Goal: Task Accomplishment & Management: Complete application form

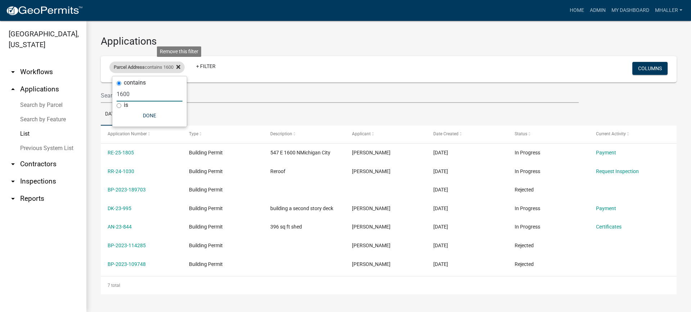
click at [180, 66] on icon at bounding box center [178, 67] width 4 height 4
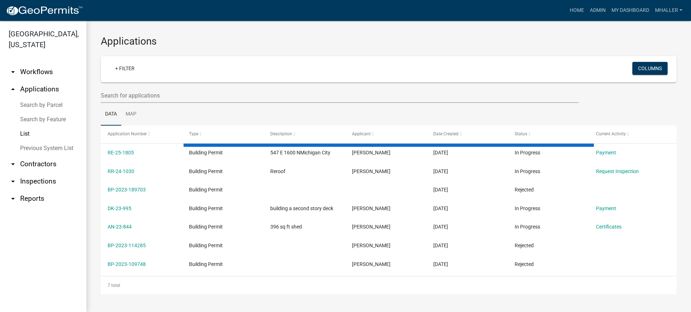
select select "1: 25"
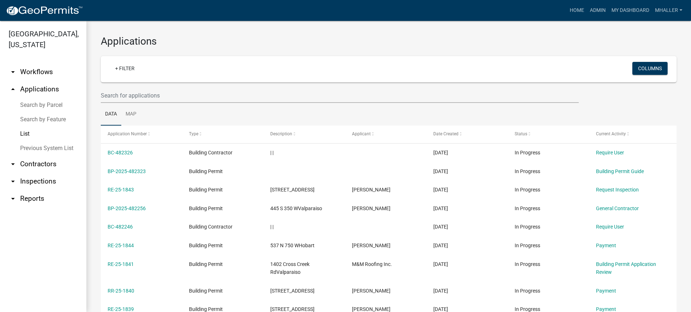
click at [31, 173] on link "arrow_drop_down Inspections" at bounding box center [43, 181] width 86 height 17
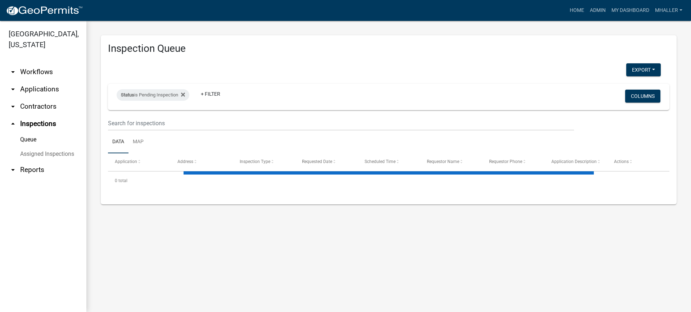
select select "1: 25"
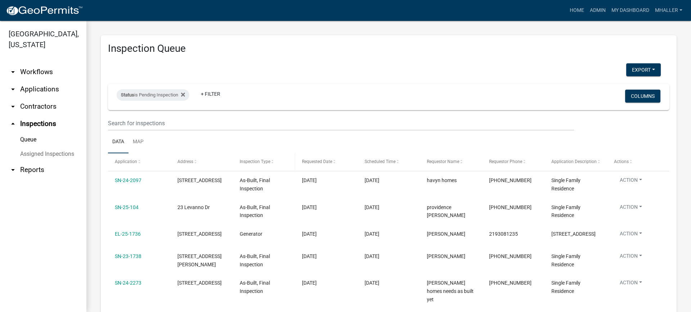
click at [255, 162] on span "Inspection Type" at bounding box center [255, 161] width 31 height 5
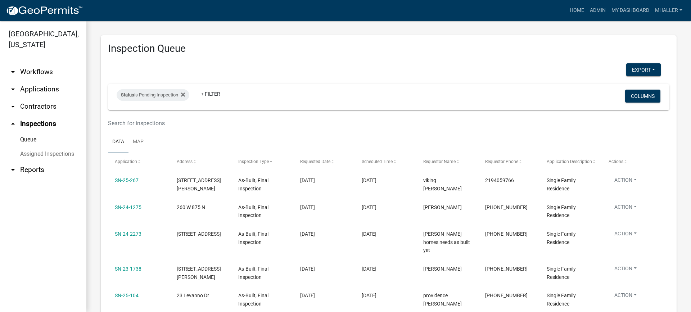
click at [39, 81] on link "arrow_drop_down Applications" at bounding box center [43, 89] width 86 height 17
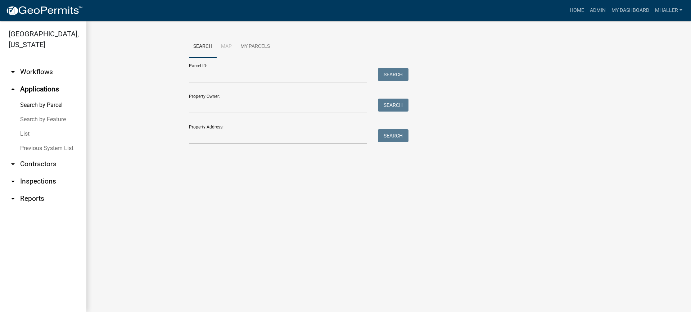
click at [24, 127] on link "List" at bounding box center [43, 134] width 86 height 14
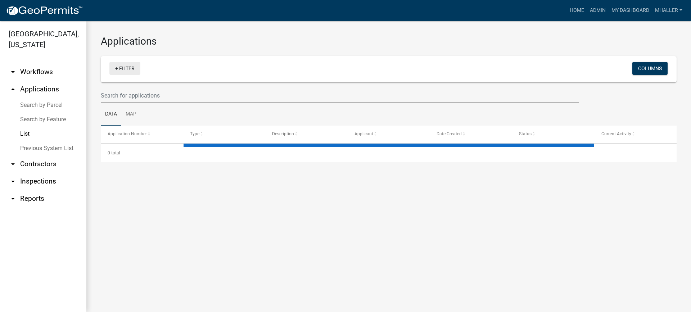
select select "1: 25"
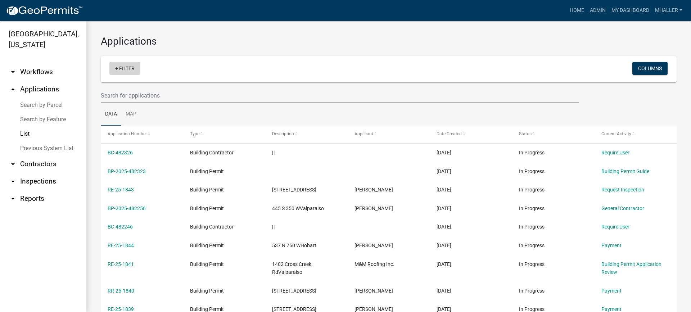
click at [129, 68] on link "+ Filter" at bounding box center [124, 68] width 31 height 13
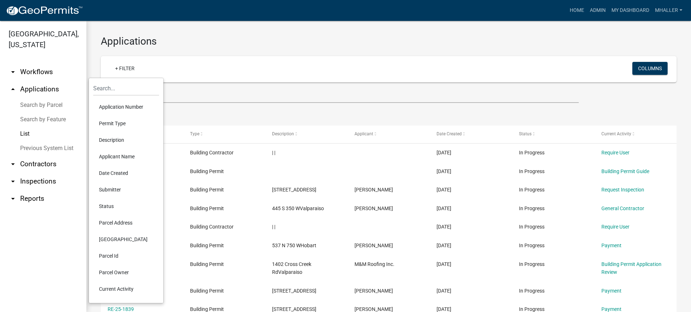
click at [112, 223] on li "Parcel Address" at bounding box center [126, 223] width 66 height 17
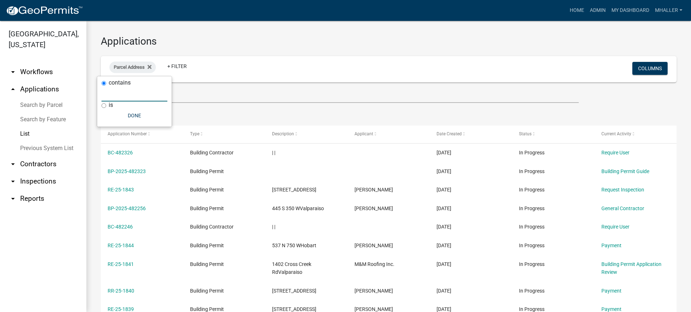
click at [119, 94] on input "text" at bounding box center [135, 94] width 66 height 15
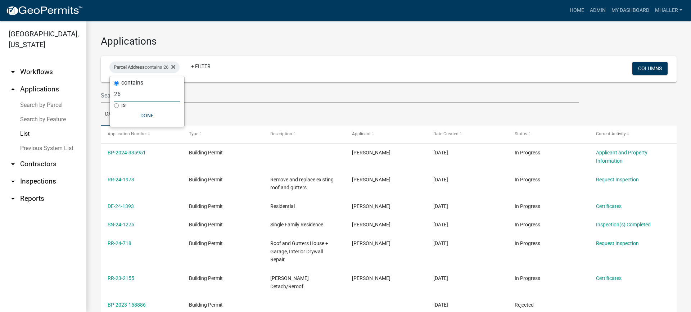
type input "2"
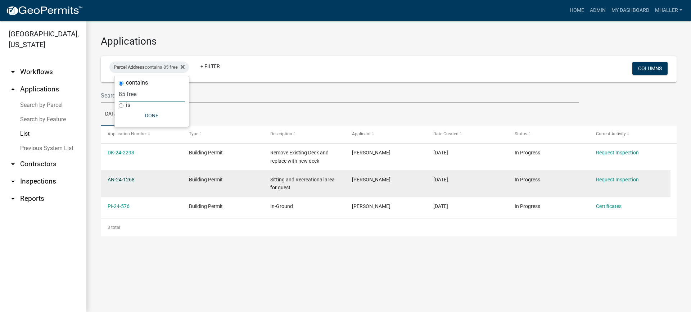
type input "85 free"
click at [119, 179] on link "AN-24-1268" at bounding box center [121, 180] width 27 height 6
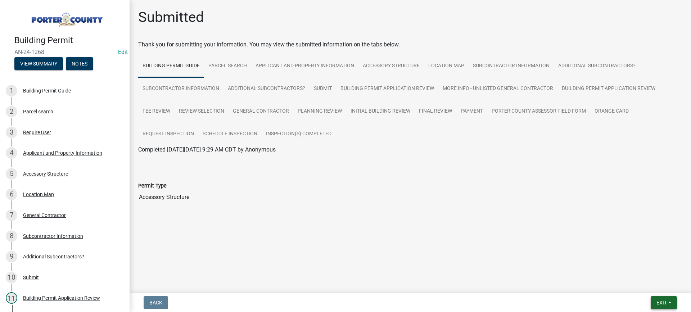
click at [657, 303] on span "Exit" at bounding box center [662, 303] width 10 height 6
click at [646, 284] on button "Save & Exit" at bounding box center [649, 283] width 58 height 17
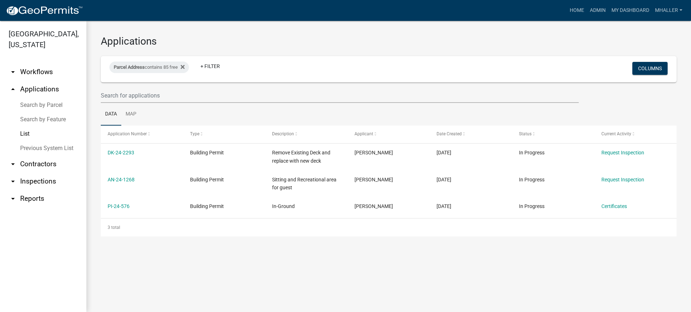
click at [44, 81] on link "arrow_drop_up Applications" at bounding box center [43, 89] width 86 height 17
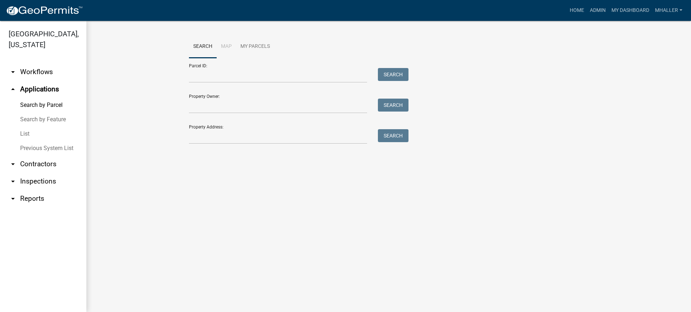
click at [26, 127] on link "List" at bounding box center [43, 134] width 86 height 14
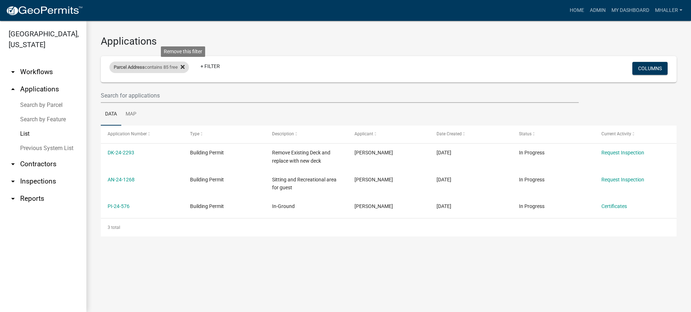
click at [184, 67] on icon at bounding box center [183, 67] width 4 height 4
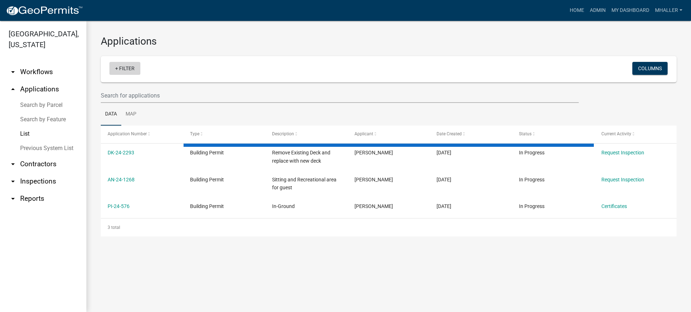
click at [131, 70] on link "+ Filter" at bounding box center [124, 68] width 31 height 13
select select "1: 25"
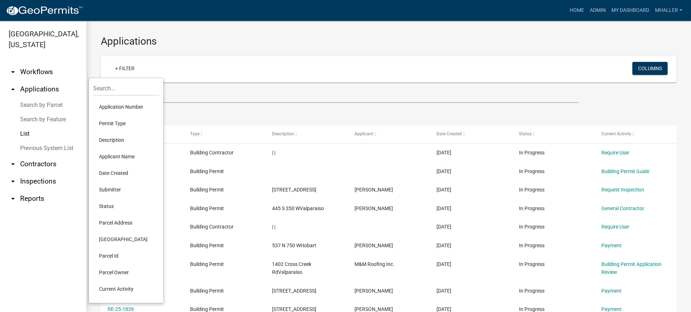
click at [122, 105] on li "Application Number" at bounding box center [126, 107] width 66 height 17
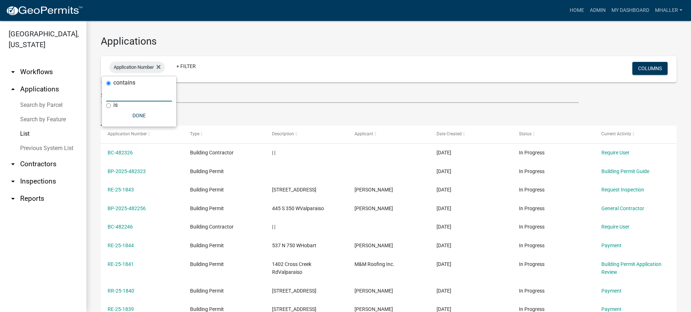
click at [122, 93] on input "text" at bounding box center [139, 94] width 66 height 15
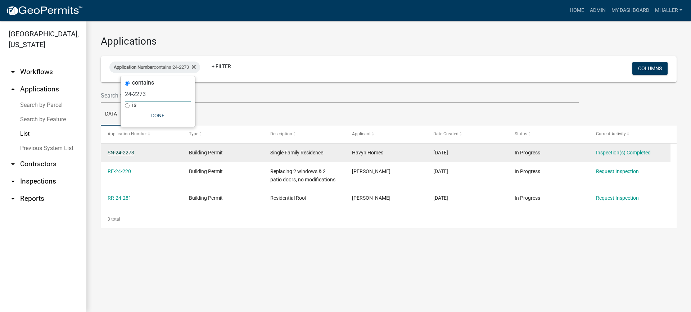
type input "24-2273"
click at [122, 152] on link "SN-24-2273" at bounding box center [121, 153] width 27 height 6
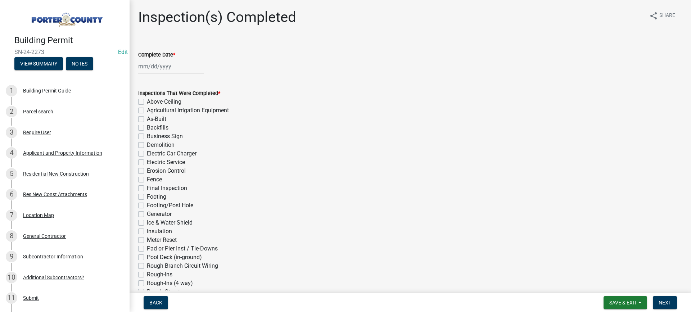
click at [160, 65] on div at bounding box center [171, 66] width 66 height 15
select select "9"
select select "2025"
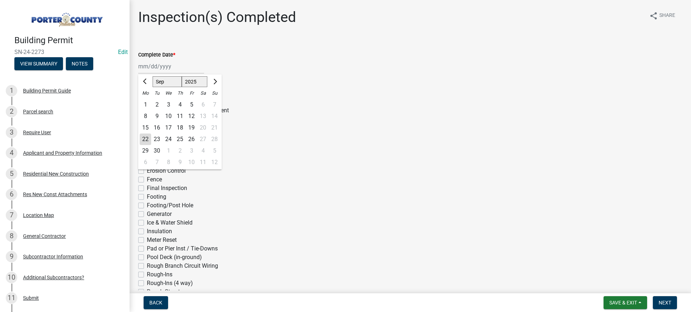
click at [148, 140] on div "22" at bounding box center [146, 140] width 12 height 12
type input "[DATE]"
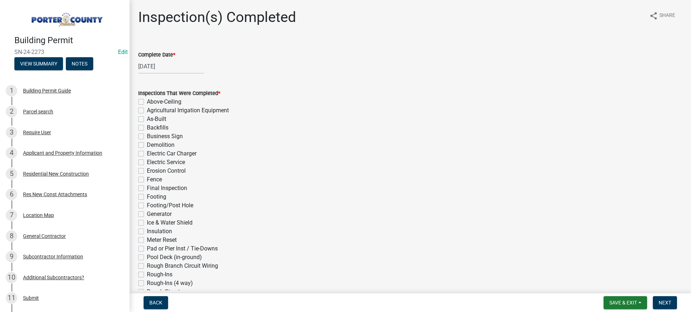
click at [147, 119] on label "As-Built" at bounding box center [156, 119] width 19 height 9
click at [147, 119] on input "As-Built" at bounding box center [149, 117] width 5 height 5
checkbox input "true"
checkbox input "false"
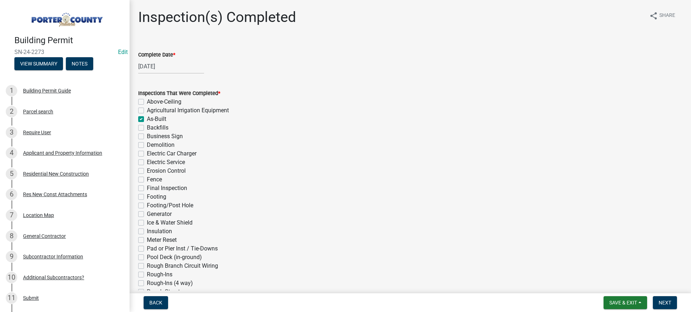
checkbox input "true"
checkbox input "false"
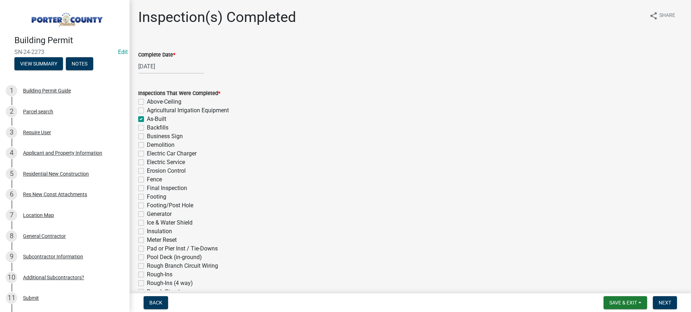
checkbox input "false"
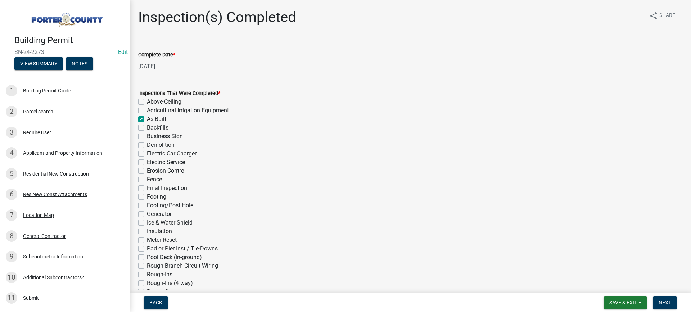
checkbox input "false"
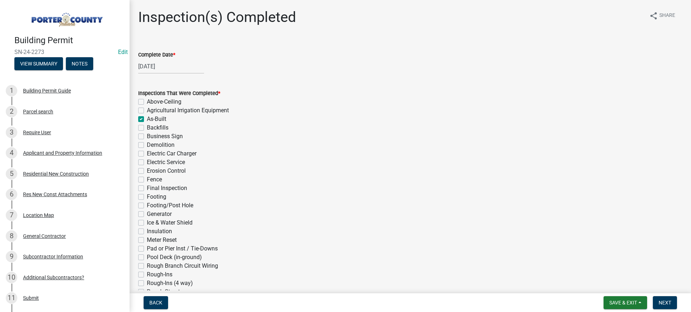
checkbox input "false"
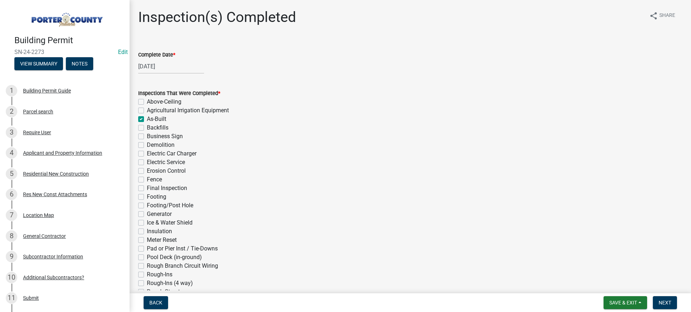
checkbox input "false"
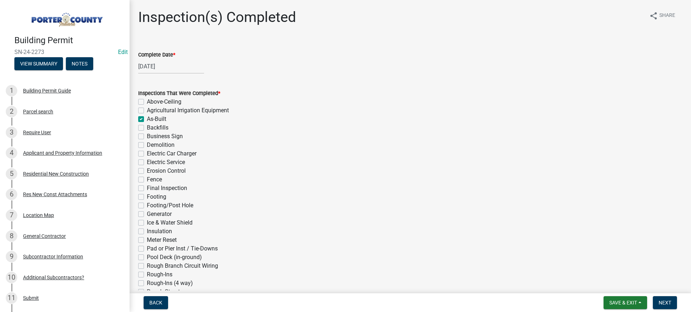
checkbox input "false"
click at [147, 188] on label "Final Inspection" at bounding box center [167, 188] width 40 height 9
click at [147, 188] on input "Final Inspection" at bounding box center [149, 186] width 5 height 5
checkbox input "true"
checkbox input "false"
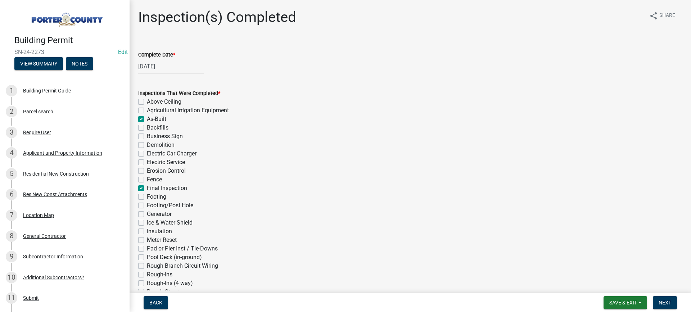
checkbox input "false"
checkbox input "true"
checkbox input "false"
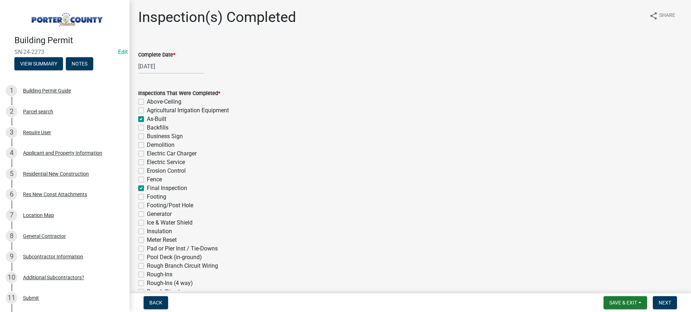
checkbox input "false"
checkbox input "true"
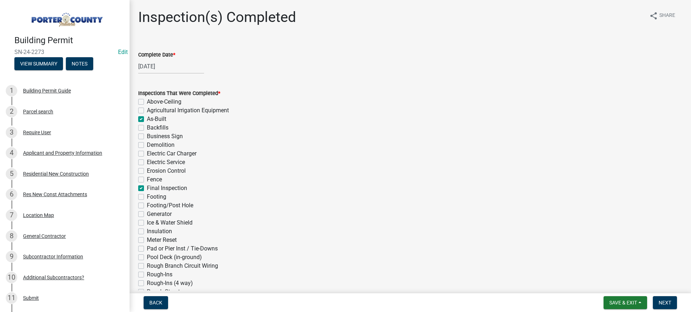
checkbox input "false"
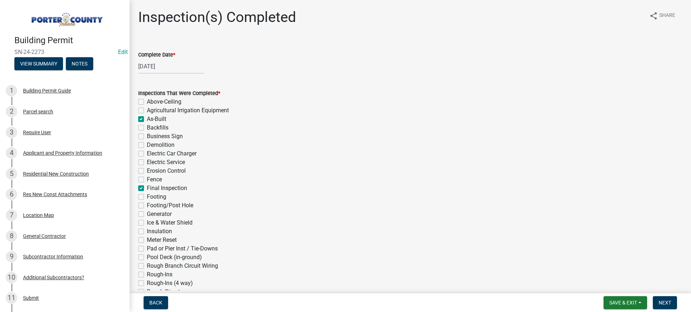
checkbox input "false"
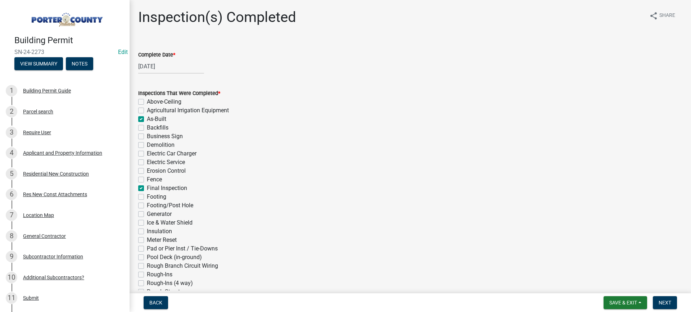
checkbox input "false"
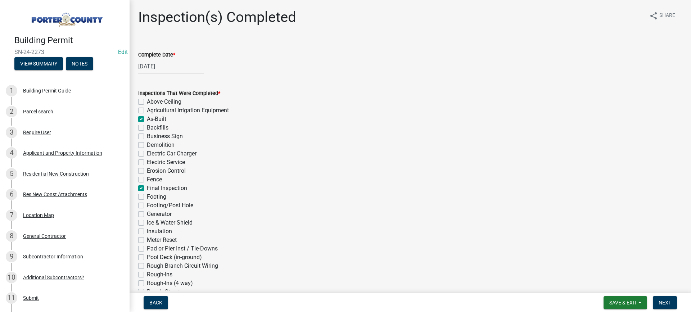
checkbox input "false"
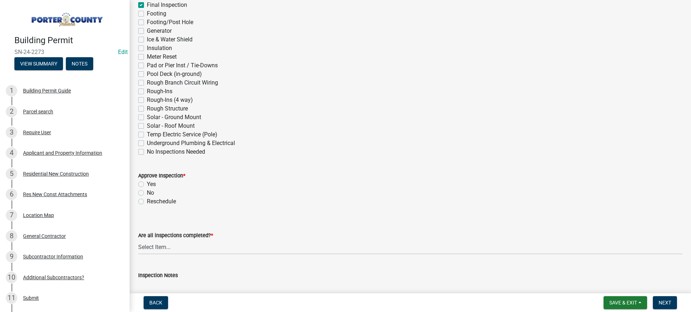
scroll to position [216, 0]
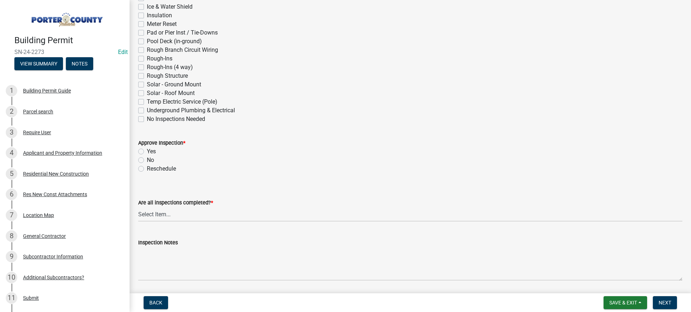
drag, startPoint x: 140, startPoint y: 149, endPoint x: 147, endPoint y: 173, distance: 24.5
click at [147, 150] on label "Yes" at bounding box center [151, 151] width 9 height 9
click at [147, 150] on input "Yes" at bounding box center [149, 149] width 5 height 5
radio input "true"
drag, startPoint x: 168, startPoint y: 212, endPoint x: 170, endPoint y: 219, distance: 6.3
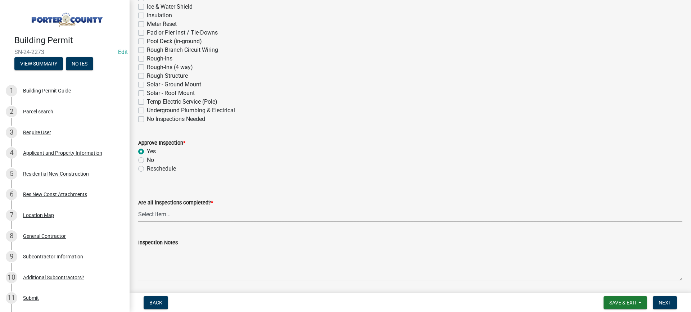
click at [168, 213] on select "Select Item... Yes - All Inspections Have Been Completed No - More Inspections …" at bounding box center [410, 214] width 544 height 15
click at [138, 207] on select "Select Item... Yes - All Inspections Have Been Completed No - More Inspections …" at bounding box center [410, 214] width 544 height 15
select select "9a8ccc90-dcd1-4d2c-ac64-5460e8d85408"
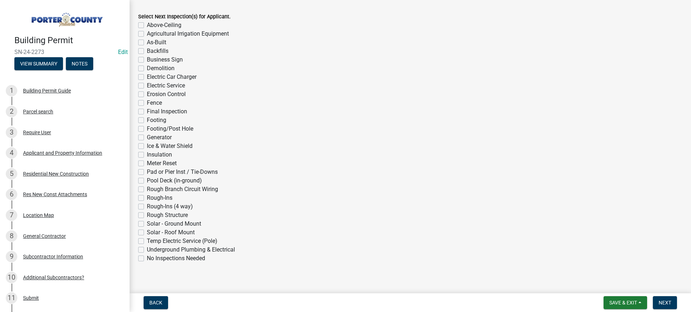
scroll to position [559, 0]
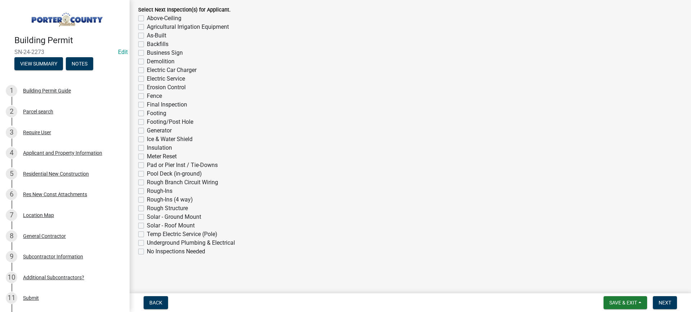
click at [147, 251] on label "No Inspections Needed" at bounding box center [176, 251] width 58 height 9
click at [147, 251] on input "No Inspections Needed" at bounding box center [149, 249] width 5 height 5
checkbox input "true"
checkbox input "false"
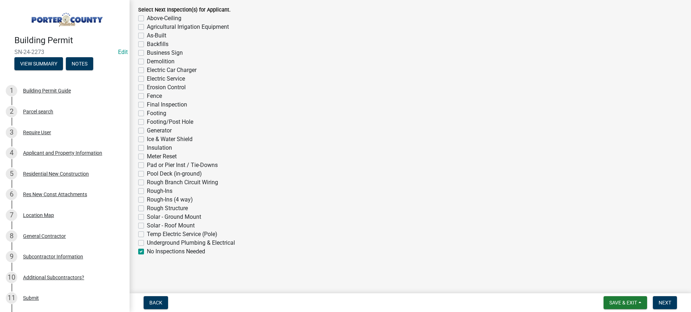
checkbox input "false"
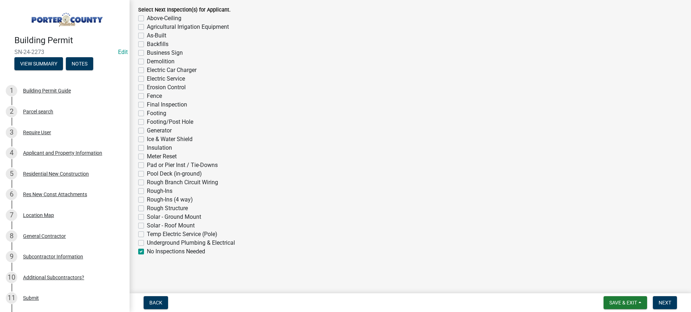
checkbox input "false"
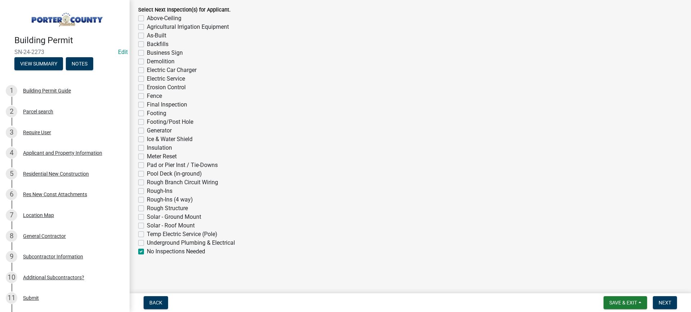
checkbox input "false"
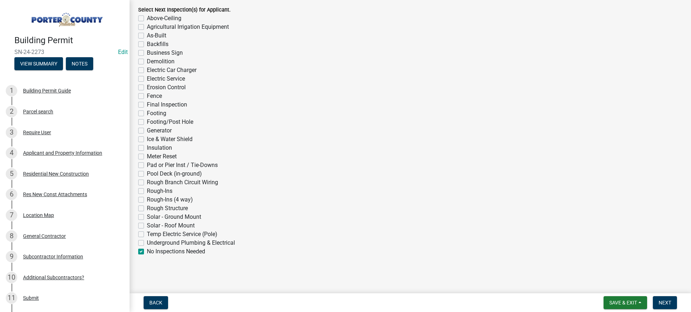
checkbox input "false"
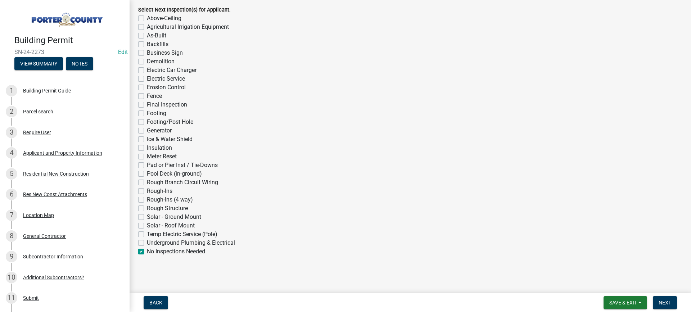
checkbox input "false"
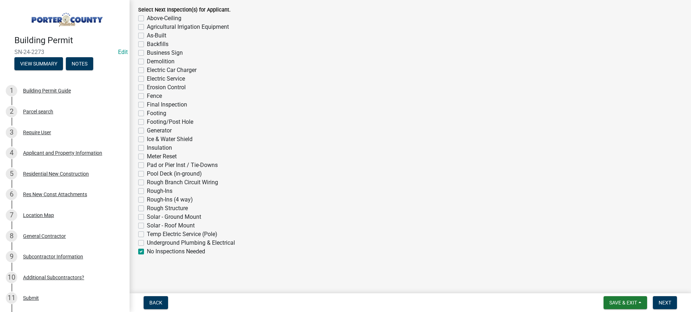
checkbox input "true"
click at [663, 303] on span "Next" at bounding box center [665, 303] width 13 height 6
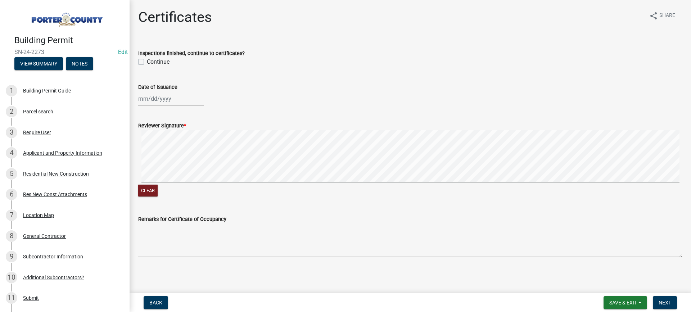
click at [147, 62] on label "Continue" at bounding box center [158, 62] width 23 height 9
click at [147, 62] on input "Continue" at bounding box center [149, 60] width 5 height 5
checkbox input "true"
click at [161, 101] on div at bounding box center [171, 98] width 66 height 15
select select "9"
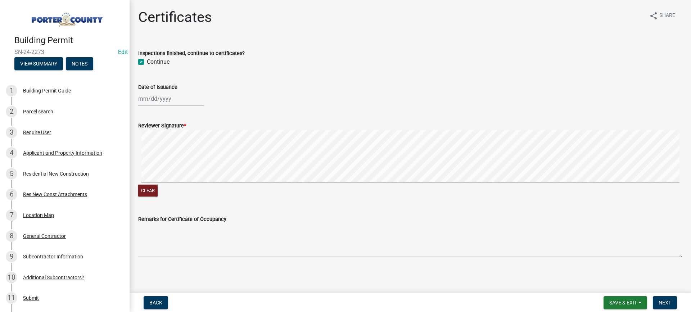
select select "2025"
click at [147, 171] on div "22" at bounding box center [146, 172] width 12 height 12
type input "[DATE]"
click at [42, 152] on div "Applicant and Property Information" at bounding box center [62, 153] width 79 height 5
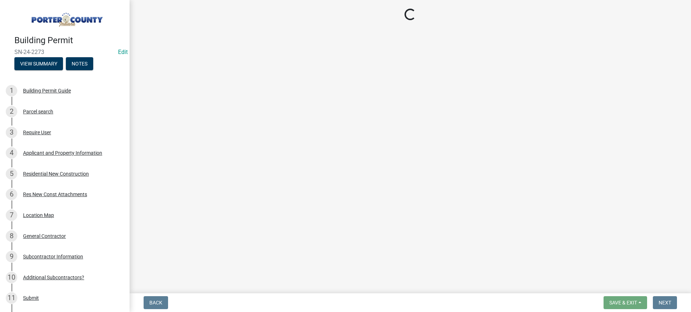
select select "6f5aa9ae-62ac-41bd-979a-9c71eae504cc"
select select "eef3385c-360b-448e-91b8-df9bc56b1cce"
select select "c796f995-08fe-487b-a20e-70ab553361d3"
select select "0d764019-f1ff-4f3b-9299-33f0d080acc7"
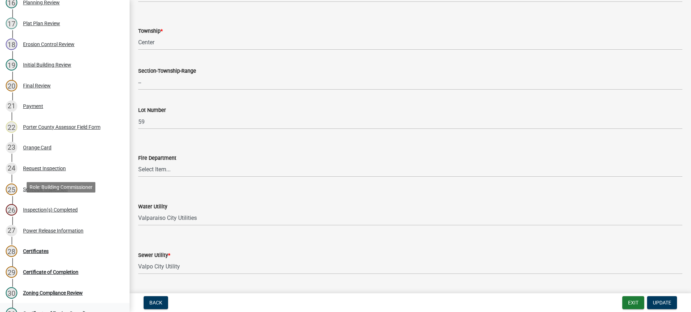
scroll to position [504, 0]
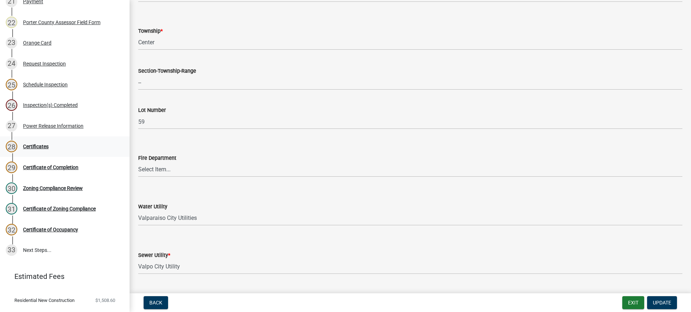
click at [39, 145] on div "Certificates" at bounding box center [36, 146] width 26 height 5
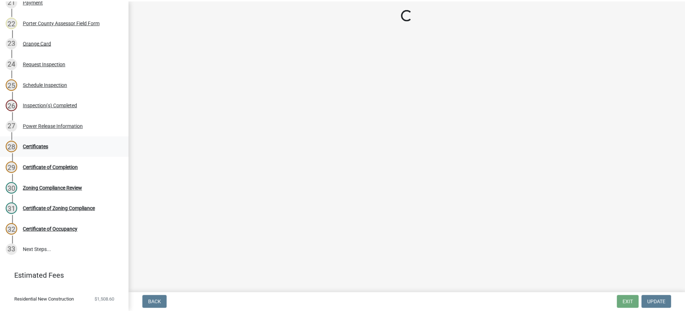
scroll to position [0, 0]
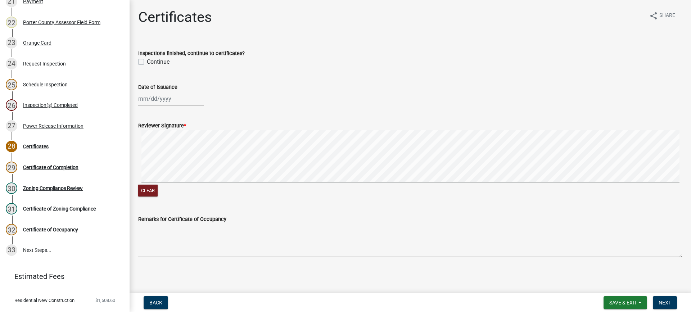
click at [147, 62] on label "Continue" at bounding box center [158, 62] width 23 height 9
click at [147, 62] on input "Continue" at bounding box center [149, 60] width 5 height 5
checkbox input "true"
click at [152, 98] on div at bounding box center [171, 98] width 66 height 15
select select "9"
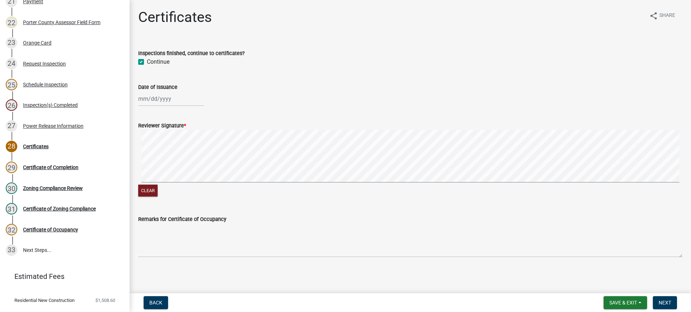
select select "2025"
click at [145, 171] on div "22" at bounding box center [146, 172] width 12 height 12
type input "[DATE]"
click at [666, 302] on span "Next" at bounding box center [665, 303] width 13 height 6
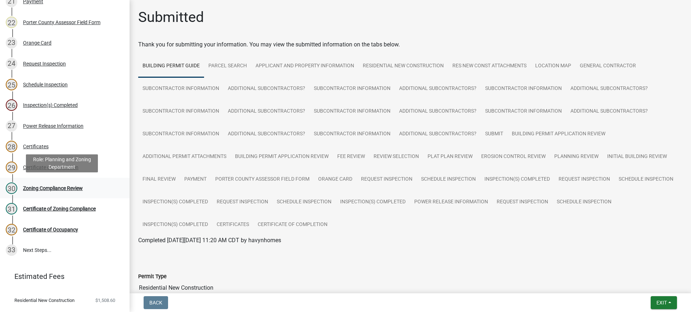
click at [46, 187] on div "Zoning Compliance Review" at bounding box center [53, 188] width 60 height 5
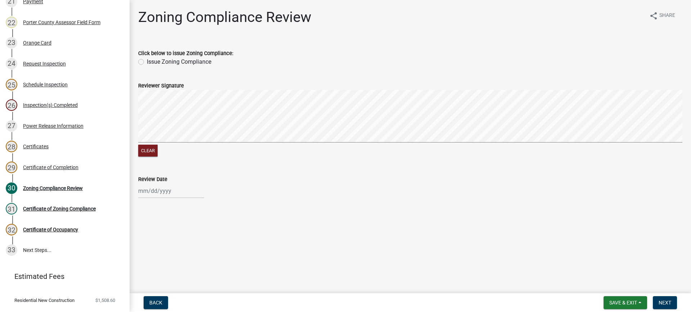
click at [147, 60] on label "Issue Zoning Compliance" at bounding box center [179, 62] width 64 height 9
click at [147, 60] on input "Issue Zoning Compliance" at bounding box center [149, 60] width 5 height 5
radio input "true"
click at [162, 193] on div at bounding box center [171, 191] width 66 height 15
select select "9"
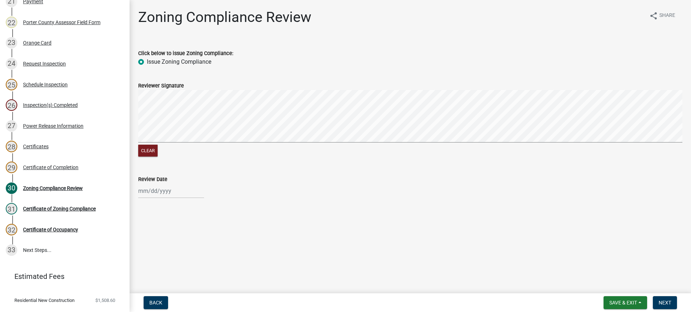
select select "2025"
click at [146, 152] on div "22" at bounding box center [146, 153] width 12 height 12
type input "[DATE]"
click at [661, 305] on span "Next" at bounding box center [665, 303] width 13 height 6
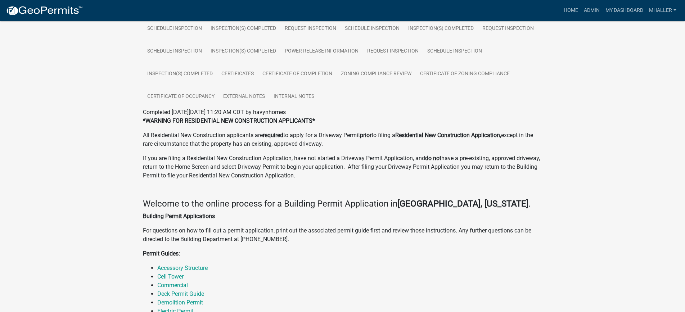
scroll to position [324, 0]
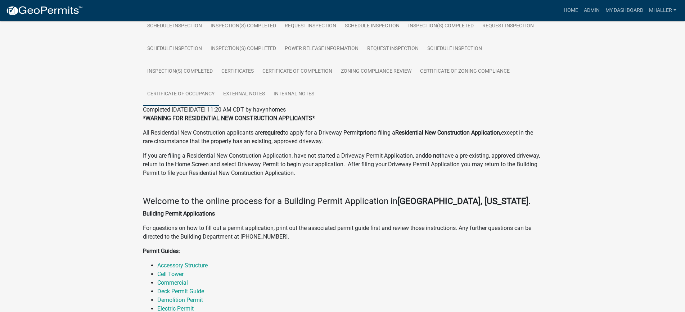
click at [164, 94] on link "Certificate of Occupancy" at bounding box center [181, 94] width 76 height 23
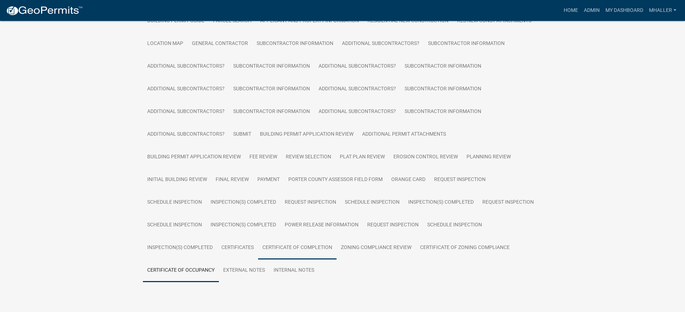
scroll to position [165, 0]
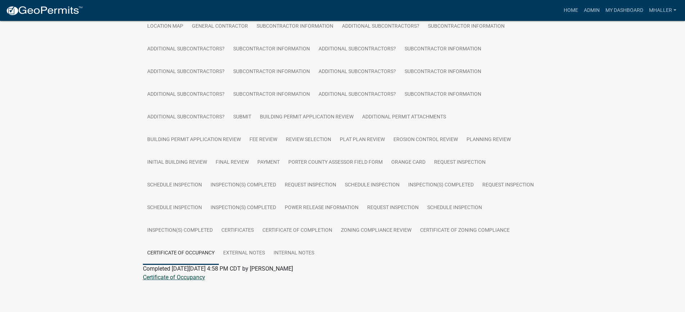
click at [179, 276] on link "Certificate of Occupancy" at bounding box center [174, 277] width 62 height 7
click at [593, 11] on link "Admin" at bounding box center [592, 11] width 22 height 14
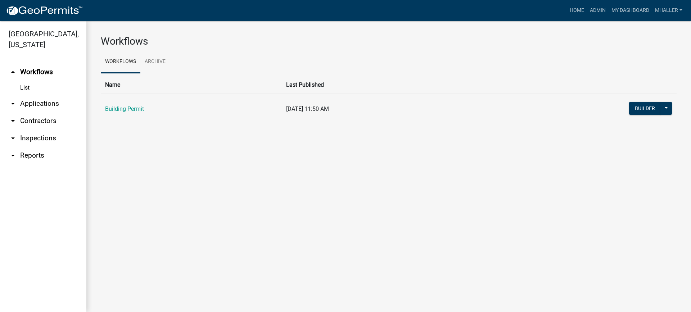
click at [36, 130] on link "arrow_drop_down Inspections" at bounding box center [43, 138] width 86 height 17
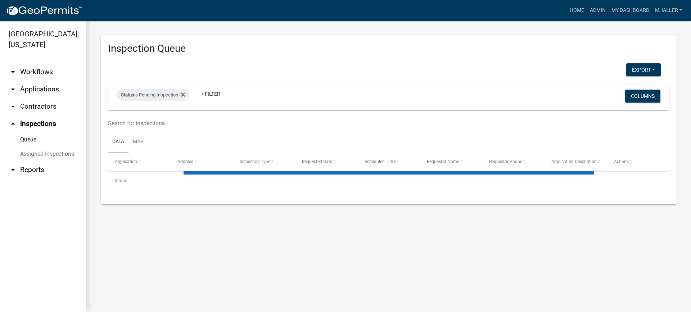
select select "1: 25"
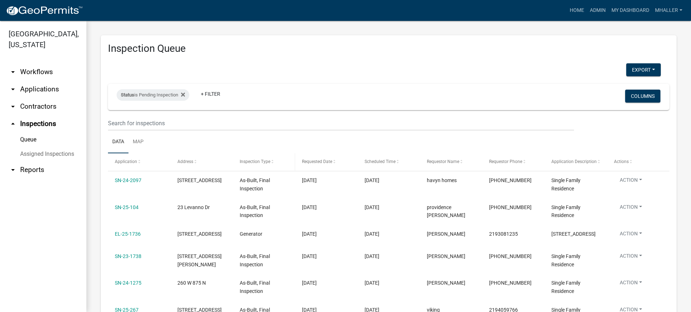
click at [251, 162] on span "Inspection Type" at bounding box center [255, 161] width 31 height 5
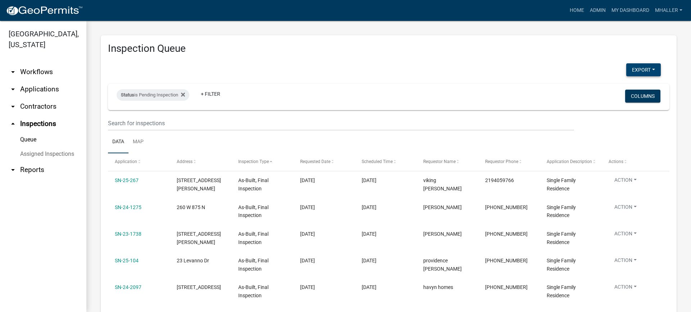
click at [634, 69] on button "Export" at bounding box center [644, 69] width 35 height 13
click at [617, 89] on button "Excel Format (.xlsx)" at bounding box center [627, 88] width 67 height 17
click at [32, 81] on link "arrow_drop_down Applications" at bounding box center [43, 89] width 86 height 17
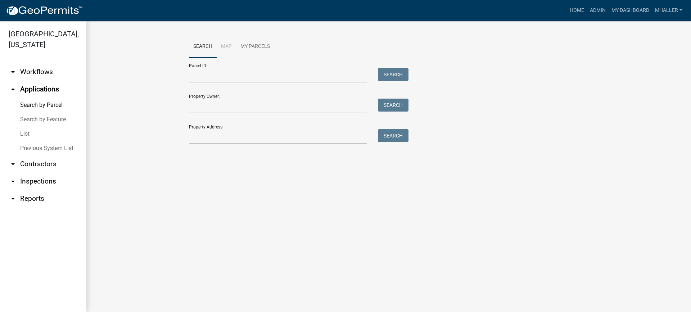
click at [22, 127] on link "List" at bounding box center [43, 134] width 86 height 14
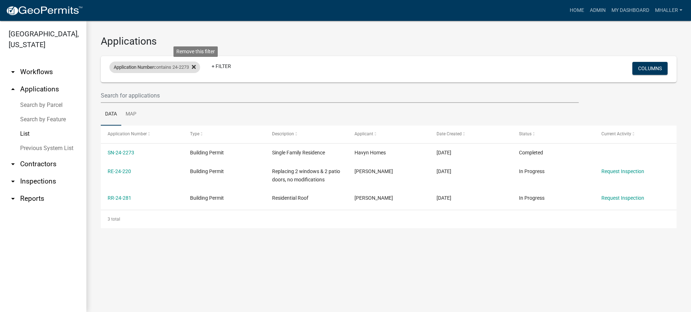
click at [196, 67] on icon at bounding box center [194, 67] width 4 height 4
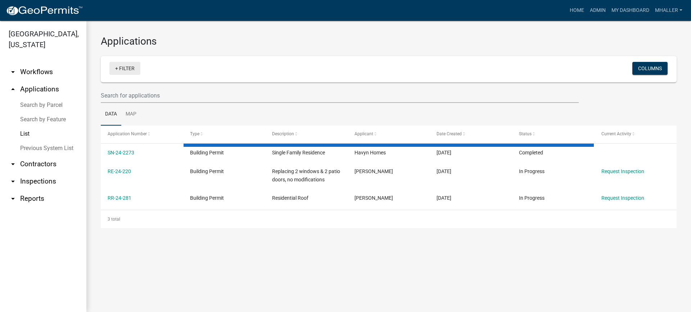
select select "1: 25"
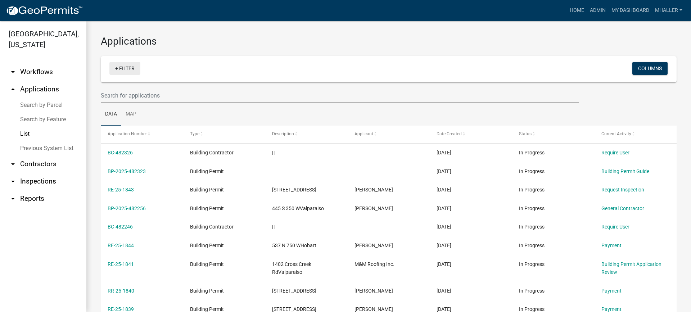
click at [128, 66] on link "+ Filter" at bounding box center [124, 68] width 31 height 13
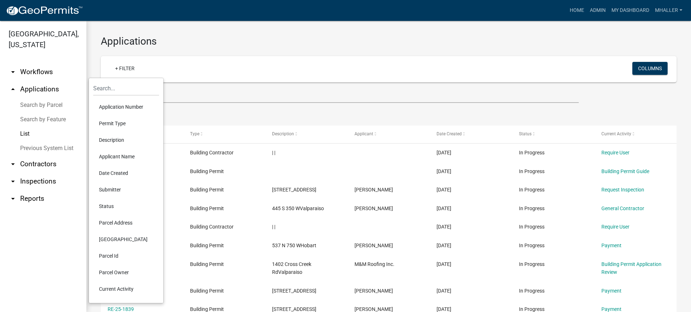
click at [112, 106] on li "Application Number" at bounding box center [126, 107] width 66 height 17
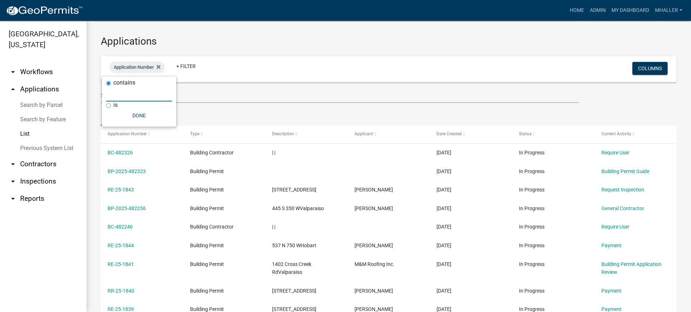
click at [116, 91] on input "text" at bounding box center [139, 94] width 66 height 15
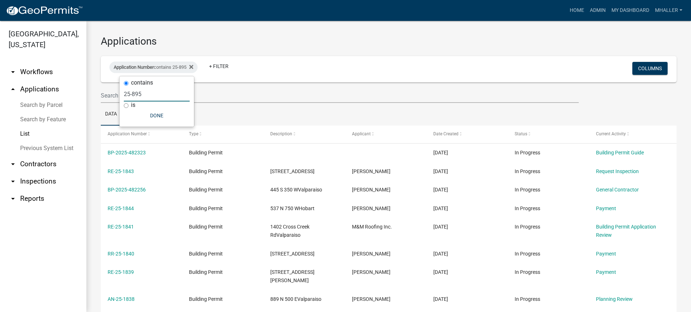
type input "25-895"
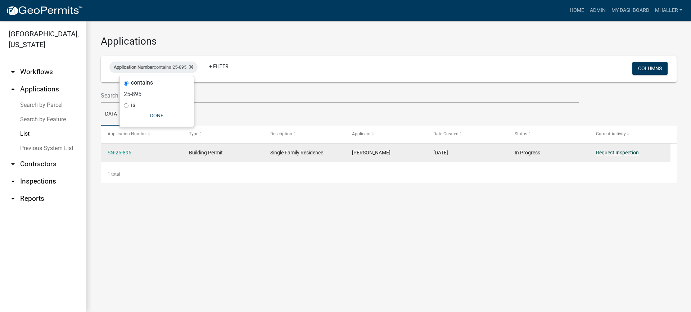
click at [603, 154] on link "Request Inspection" at bounding box center [617, 153] width 43 height 6
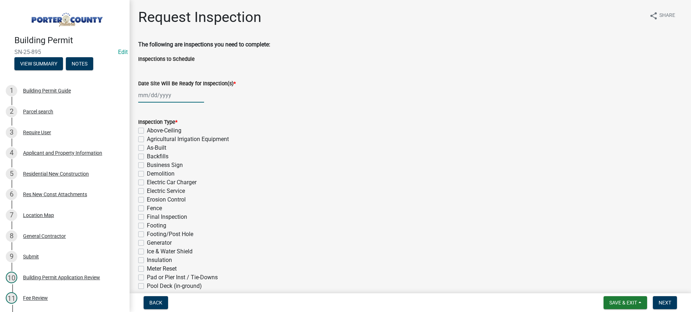
click at [158, 95] on div at bounding box center [171, 95] width 66 height 15
select select "9"
select select "2025"
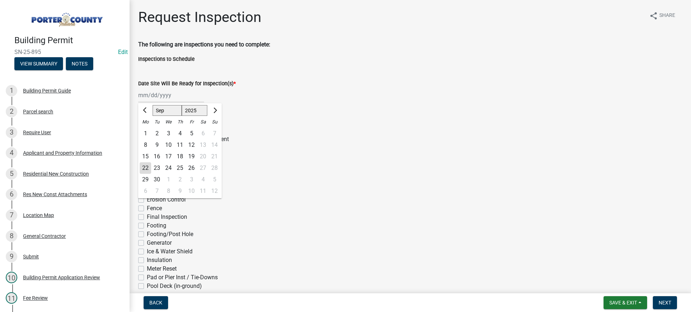
click at [146, 166] on div "22" at bounding box center [146, 168] width 12 height 12
type input "[DATE]"
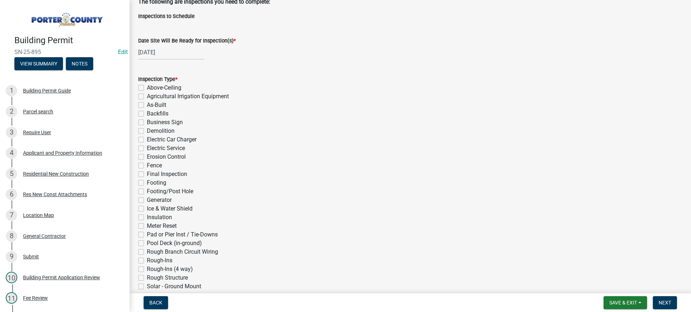
scroll to position [144, 0]
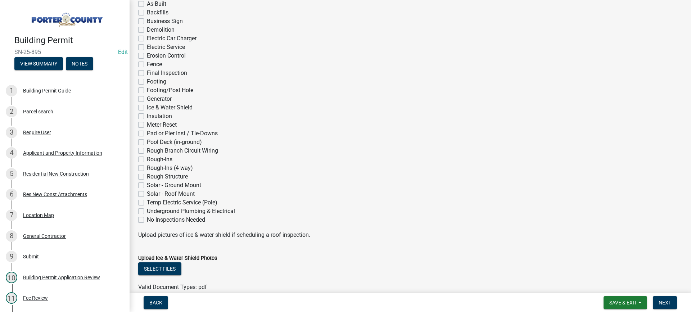
click at [147, 168] on label "Rough-Ins (4 way)" at bounding box center [170, 168] width 46 height 9
click at [147, 168] on input "Rough-Ins (4 way)" at bounding box center [149, 166] width 5 height 5
checkbox input "true"
checkbox input "false"
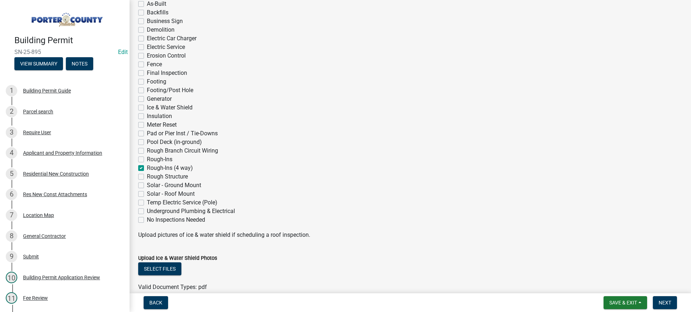
checkbox input "false"
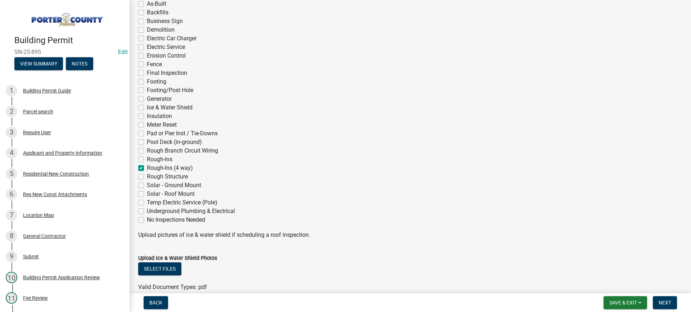
checkbox input "false"
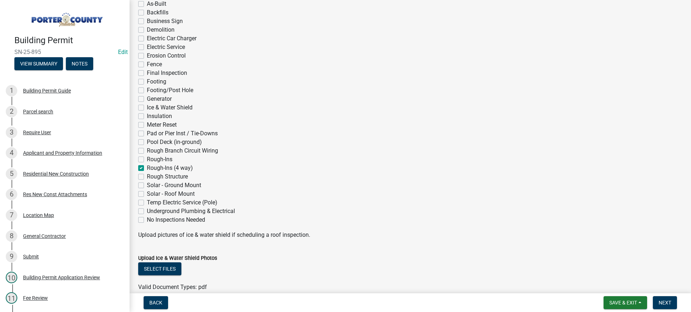
checkbox input "false"
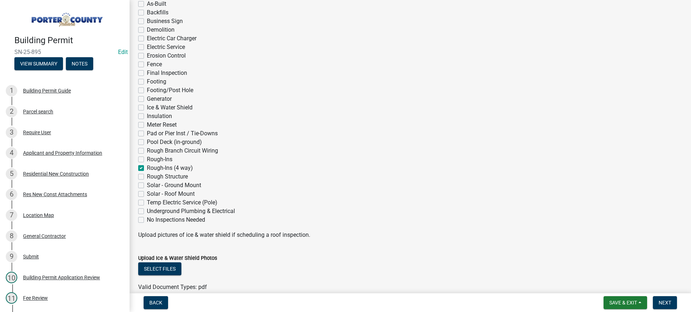
checkbox input "false"
checkbox input "true"
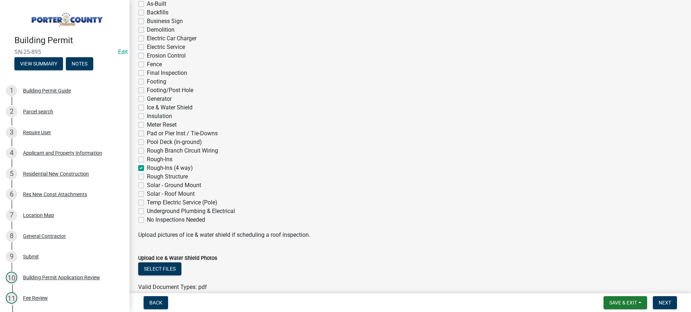
checkbox input "false"
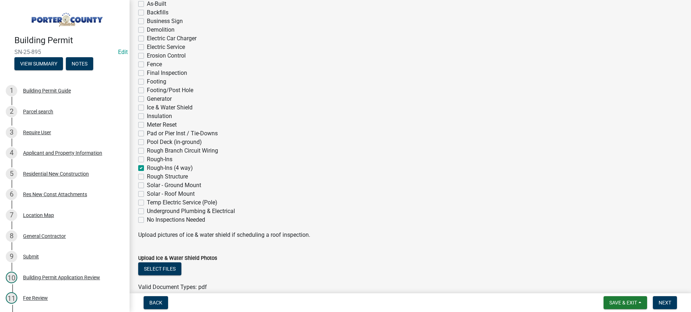
checkbox input "false"
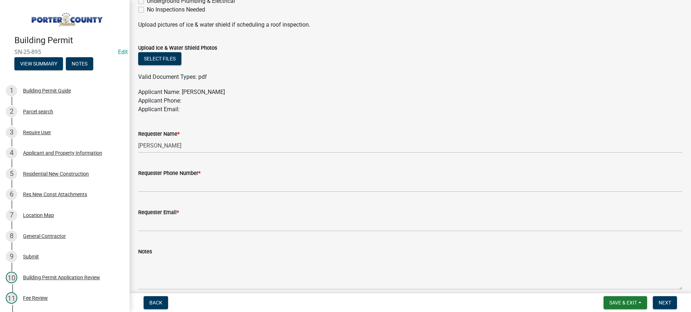
scroll to position [360, 0]
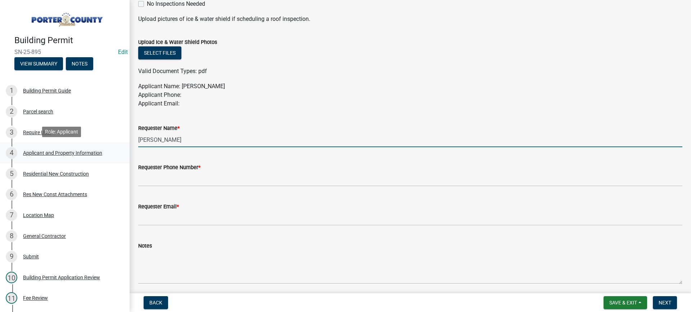
drag, startPoint x: 168, startPoint y: 140, endPoint x: 90, endPoint y: 143, distance: 77.5
click at [90, 143] on div "Building Permit SN-25-895 Edit View Summary Notes 1 Building Permit Guide 2 Par…" at bounding box center [345, 156] width 691 height 312
type input "[PERSON_NAME]"
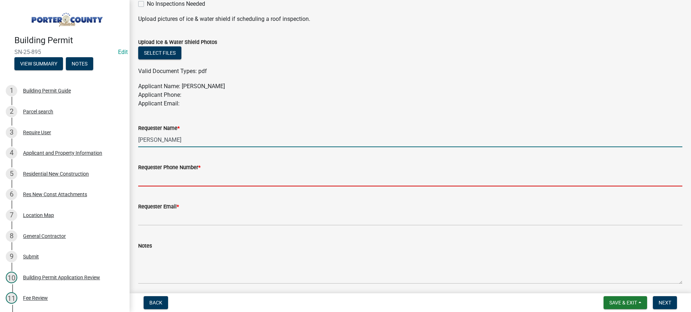
click at [185, 176] on input "Requester Phone Number *" at bounding box center [410, 179] width 544 height 15
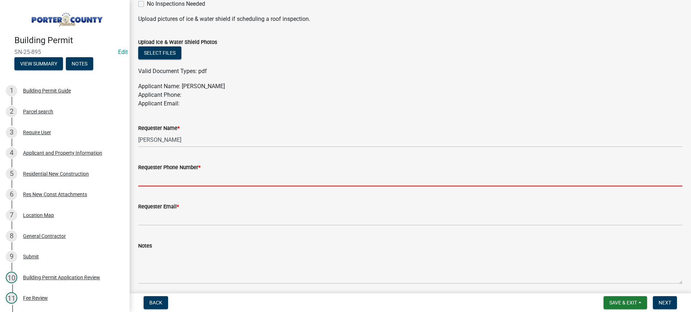
type input "[PHONE_NUMBER]"
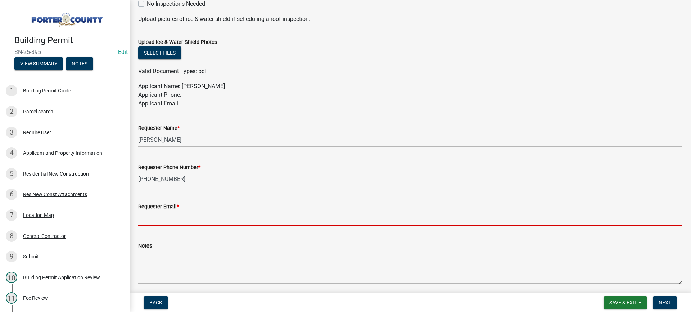
click at [196, 218] on input "Requester Email *" at bounding box center [410, 218] width 544 height 15
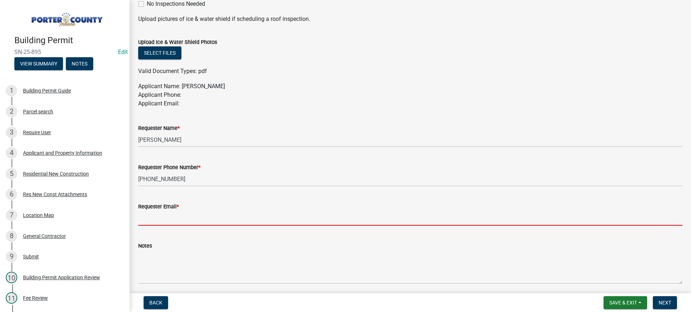
type input "[EMAIL_ADDRESS][DOMAIN_NAME]"
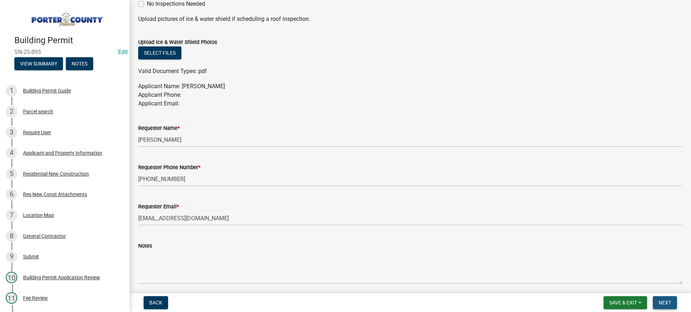
click at [663, 304] on span "Next" at bounding box center [665, 303] width 13 height 6
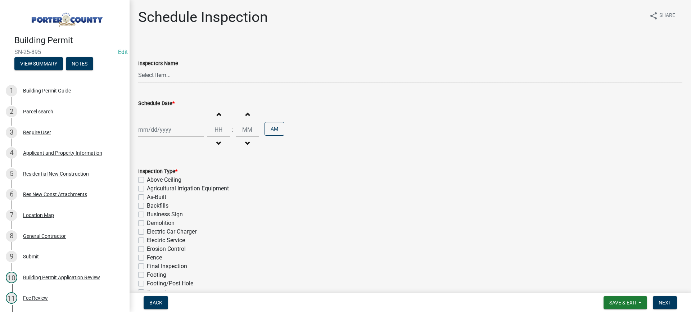
click at [160, 75] on select "Select Item... mhaller ([PERSON_NAME])" at bounding box center [410, 75] width 544 height 15
select select "ca350da2-795e-4cf8-941d-46ff53e354ae"
click at [138, 68] on select "Select Item... mhaller ([PERSON_NAME])" at bounding box center [410, 75] width 544 height 15
click at [166, 130] on div at bounding box center [171, 129] width 66 height 15
select select "9"
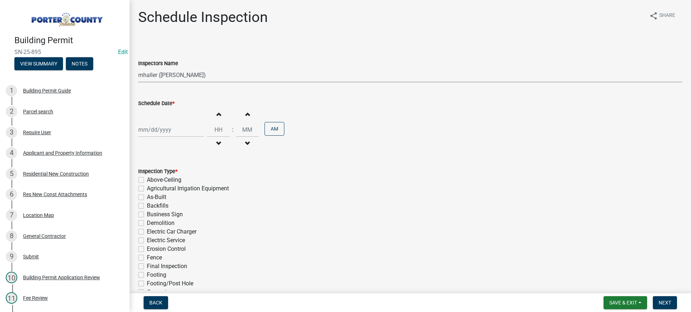
select select "2025"
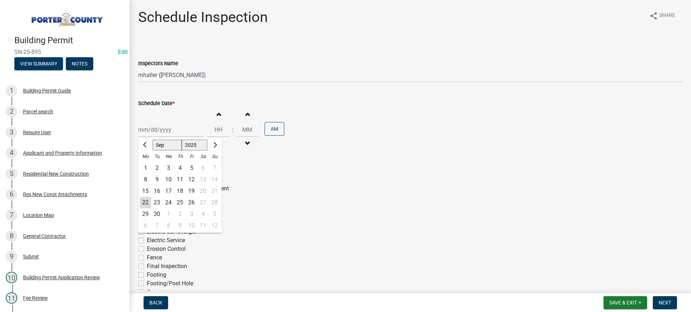
click at [171, 201] on div "24" at bounding box center [169, 203] width 12 height 12
type input "[DATE]"
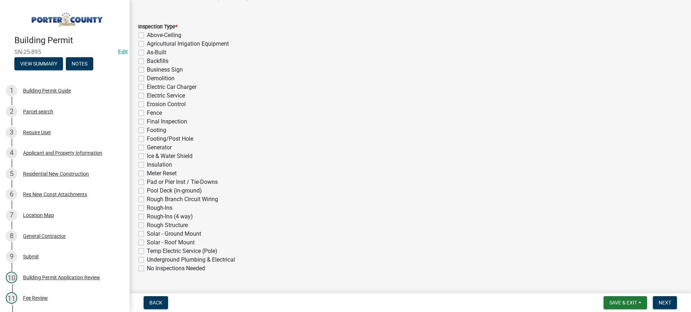
scroll to position [162, 0]
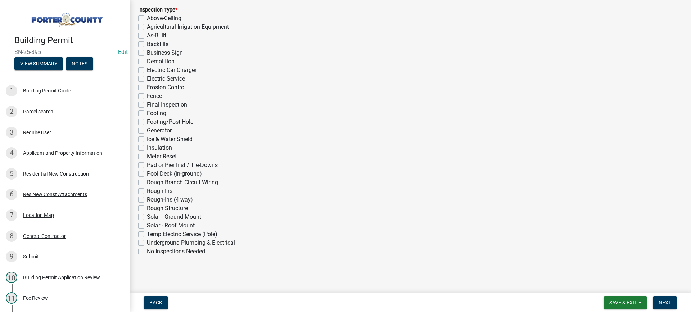
click at [147, 200] on label "Rough-Ins (4 way)" at bounding box center [170, 200] width 46 height 9
click at [147, 200] on input "Rough-Ins (4 way)" at bounding box center [149, 198] width 5 height 5
checkbox input "true"
checkbox input "false"
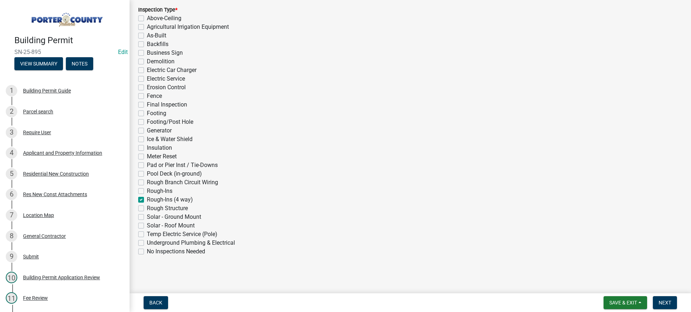
checkbox input "false"
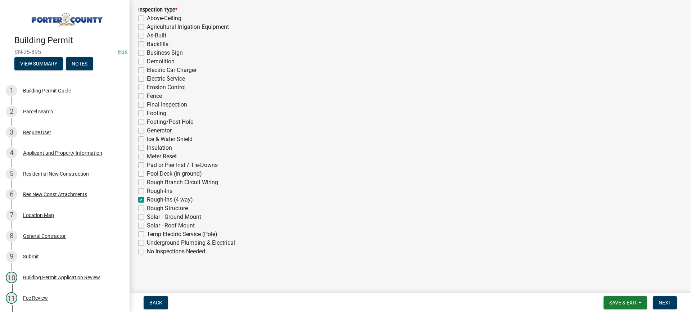
checkbox input "false"
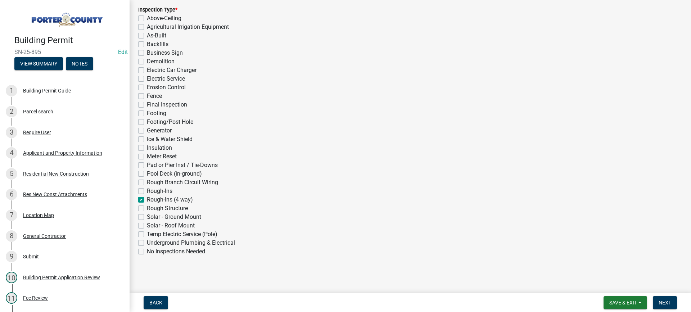
checkbox input "false"
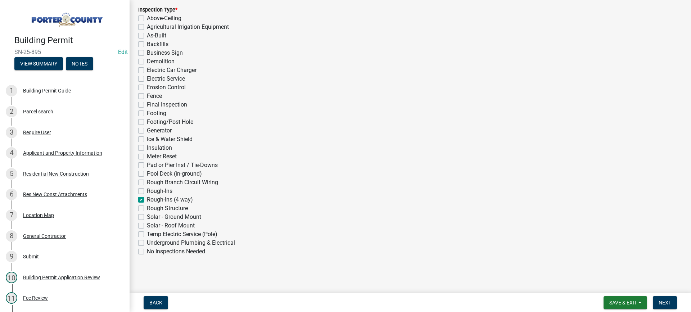
checkbox input "false"
checkbox input "true"
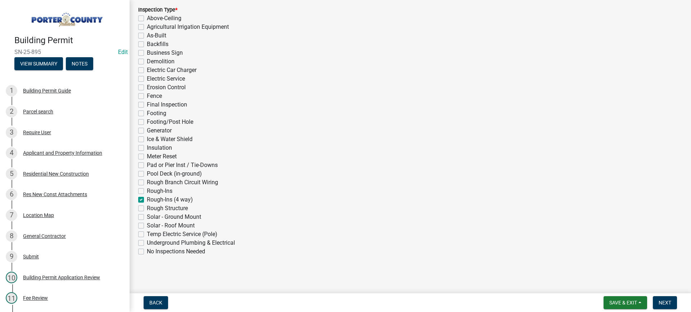
checkbox input "false"
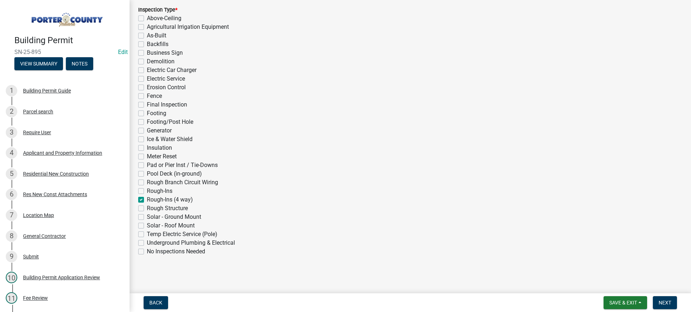
checkbox input "false"
click at [661, 305] on span "Next" at bounding box center [665, 303] width 13 height 6
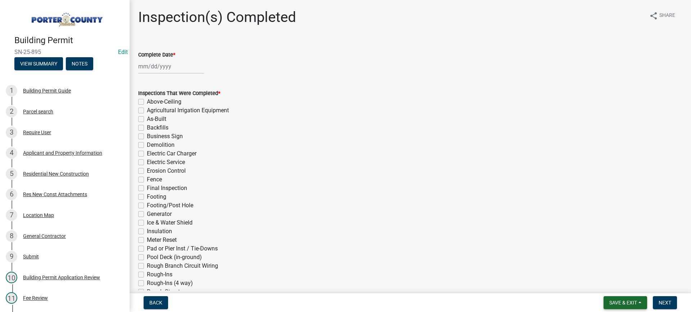
click at [610, 302] on span "Save & Exit" at bounding box center [624, 303] width 28 height 6
click at [608, 286] on button "Save & Exit" at bounding box center [619, 283] width 58 height 17
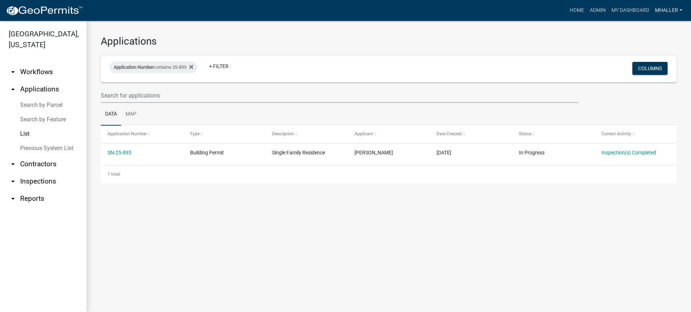
click at [665, 8] on link "mhaller" at bounding box center [668, 11] width 33 height 14
click at [649, 69] on link "Logout" at bounding box center [657, 70] width 58 height 17
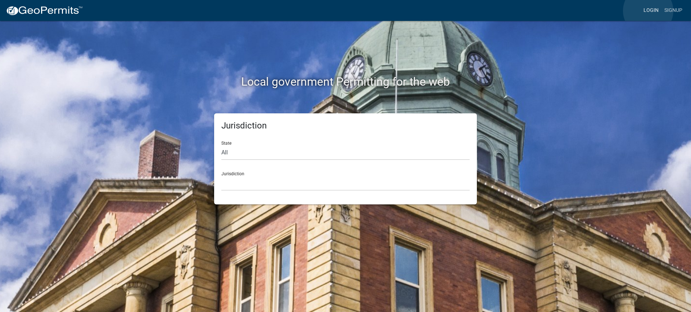
click at [648, 11] on link "Login" at bounding box center [651, 11] width 21 height 14
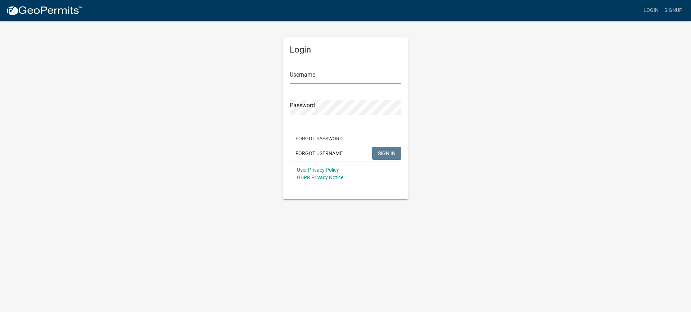
type input "mhaller"
click at [385, 154] on span "SIGN IN" at bounding box center [387, 153] width 18 height 6
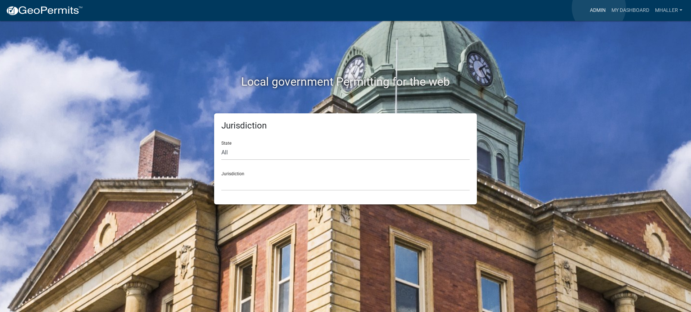
click at [599, 8] on link "Admin" at bounding box center [598, 11] width 22 height 14
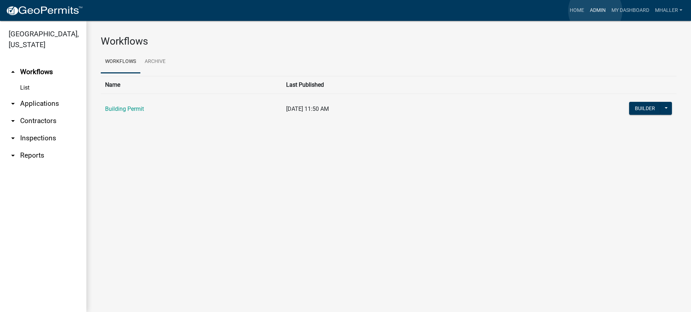
click at [596, 10] on link "Admin" at bounding box center [598, 11] width 22 height 14
click at [39, 130] on link "arrow_drop_down Inspections" at bounding box center [43, 138] width 86 height 17
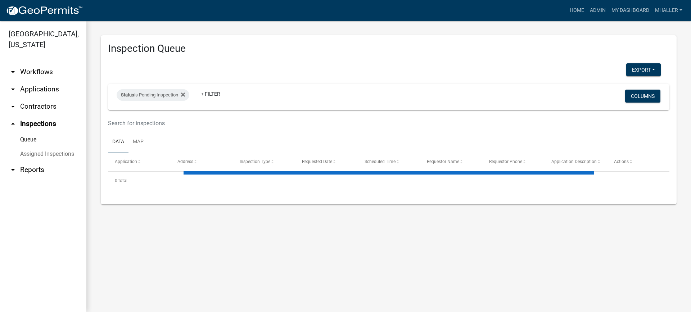
select select "1: 25"
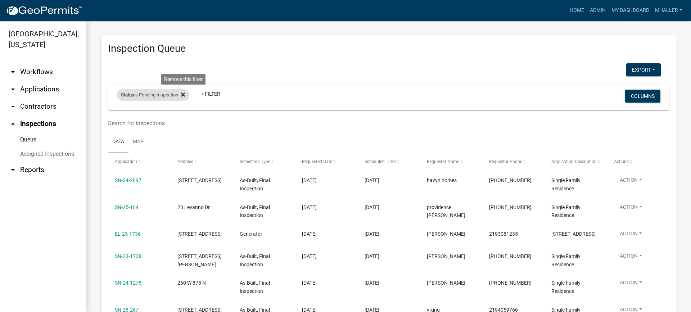
click at [184, 95] on icon at bounding box center [183, 95] width 4 height 4
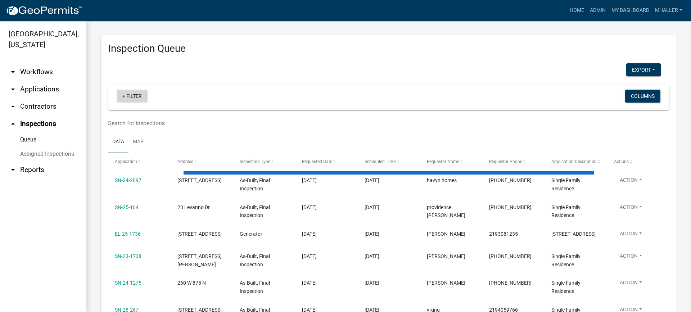
click at [138, 96] on link "+ Filter" at bounding box center [132, 96] width 31 height 13
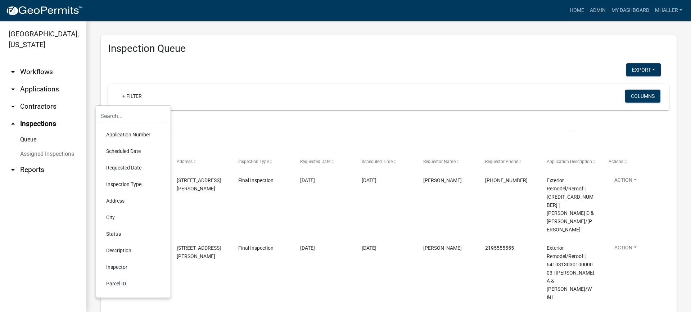
click at [125, 134] on li "Application Number" at bounding box center [133, 134] width 66 height 17
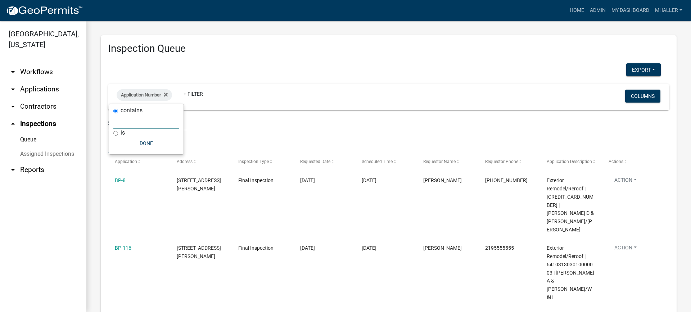
click at [137, 121] on input "text" at bounding box center [146, 121] width 66 height 15
type input "25-104"
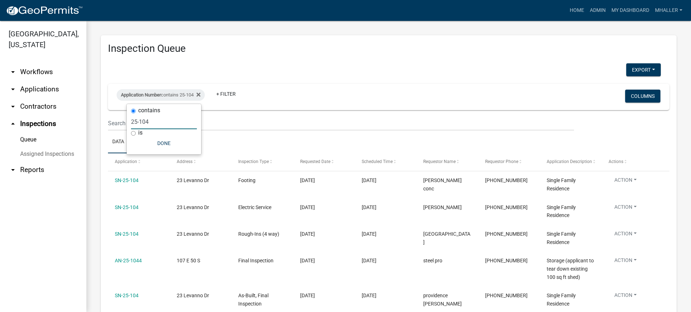
click at [31, 81] on link "arrow_drop_down Applications" at bounding box center [43, 89] width 86 height 17
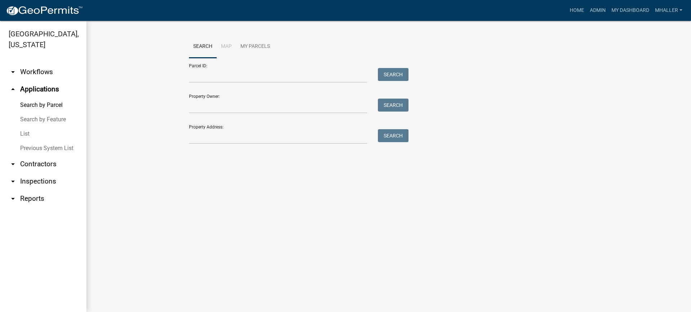
click at [22, 127] on link "List" at bounding box center [43, 134] width 86 height 14
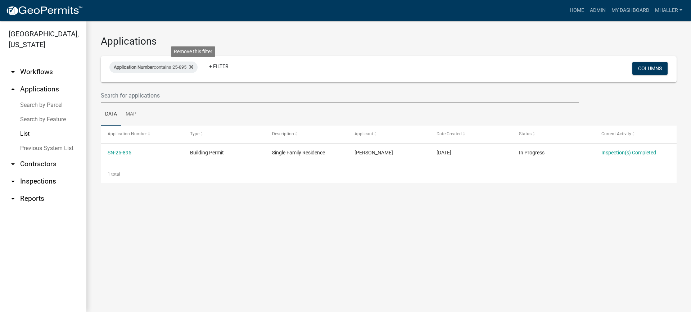
drag, startPoint x: 193, startPoint y: 67, endPoint x: 168, endPoint y: 67, distance: 25.2
click at [193, 67] on icon at bounding box center [191, 67] width 4 height 6
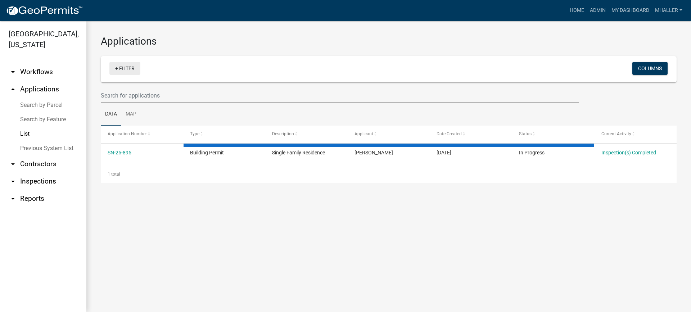
click at [121, 70] on link "+ Filter" at bounding box center [124, 68] width 31 height 13
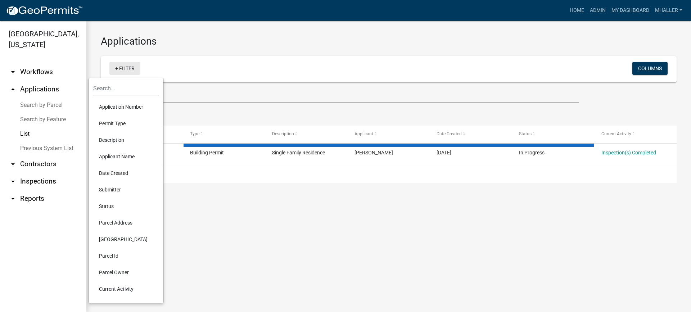
select select "1: 25"
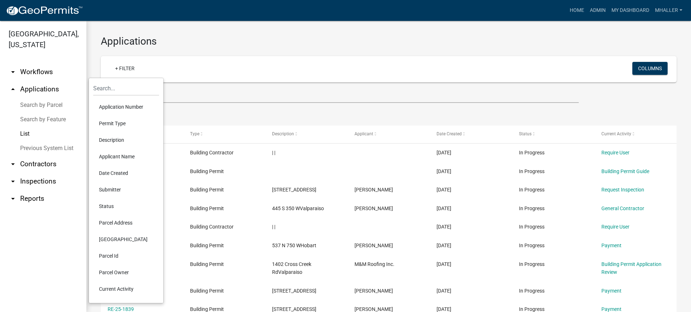
click at [116, 106] on li "Application Number" at bounding box center [126, 107] width 66 height 17
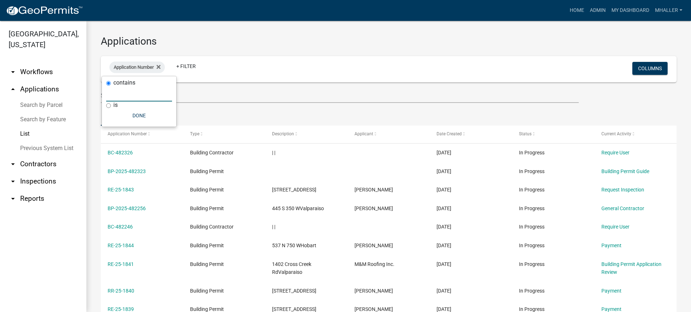
click at [115, 95] on input "text" at bounding box center [139, 94] width 66 height 15
type input "25-104"
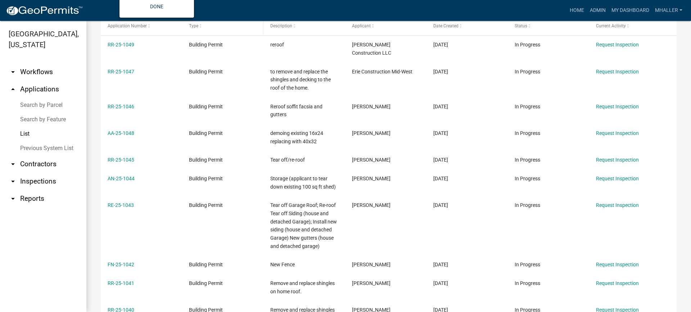
scroll to position [208, 0]
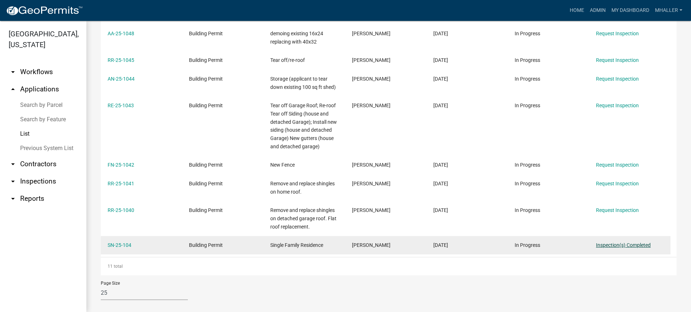
click at [612, 242] on link "Inspection(s) Completed" at bounding box center [623, 245] width 55 height 6
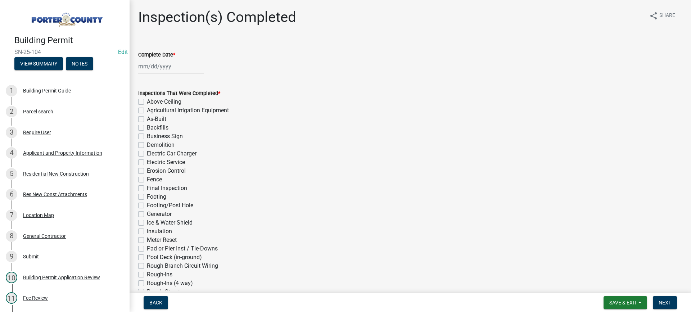
click at [152, 66] on div at bounding box center [171, 66] width 66 height 15
select select "9"
select select "2025"
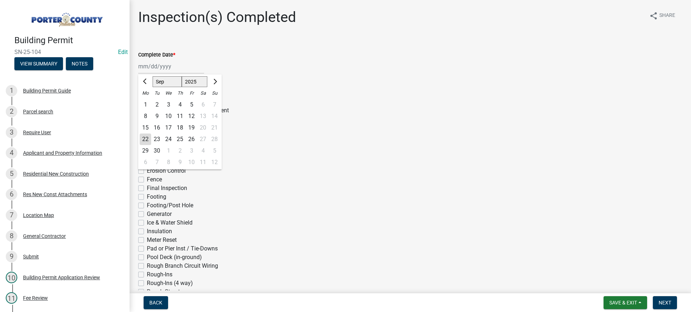
click at [142, 140] on div "22" at bounding box center [146, 140] width 12 height 12
type input "[DATE]"
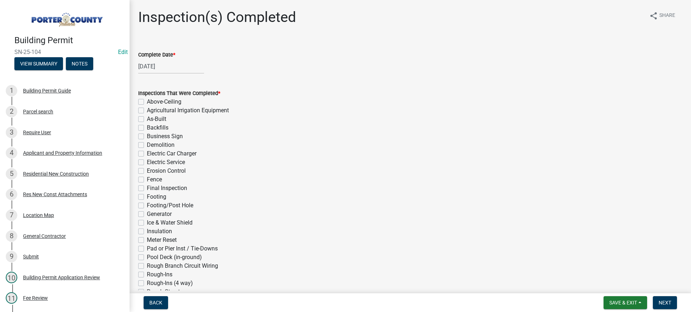
drag, startPoint x: 142, startPoint y: 118, endPoint x: 142, endPoint y: 124, distance: 5.8
click at [147, 118] on label "As-Built" at bounding box center [156, 119] width 19 height 9
click at [147, 118] on input "As-Built" at bounding box center [149, 117] width 5 height 5
checkbox input "true"
checkbox input "false"
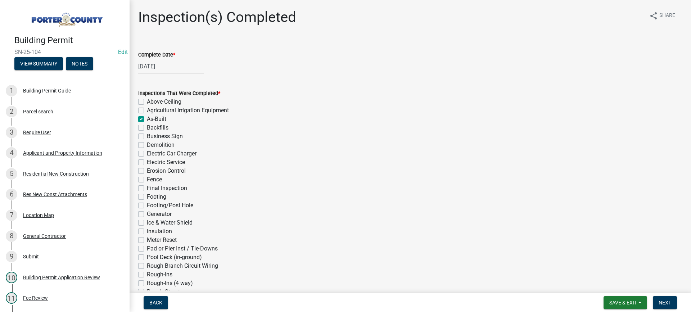
checkbox input "false"
checkbox input "true"
checkbox input "false"
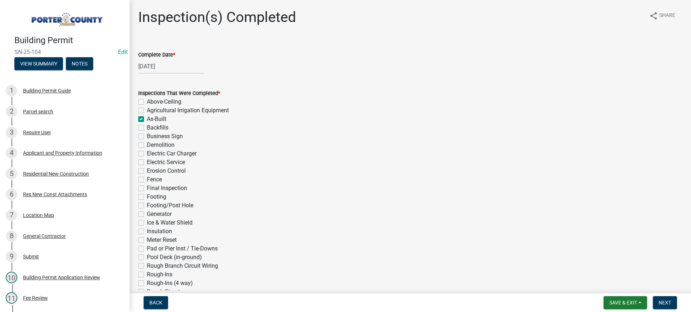
checkbox input "false"
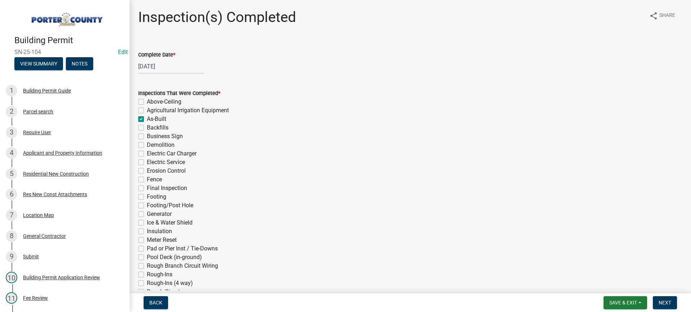
checkbox input "false"
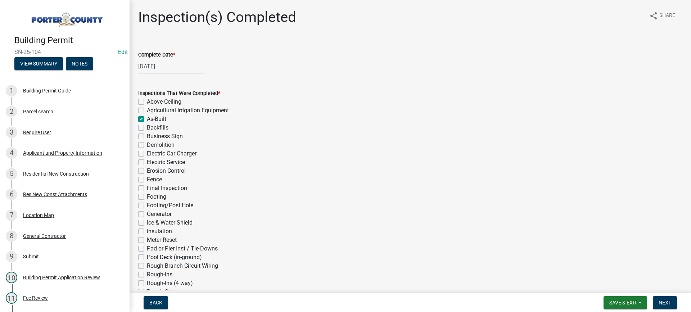
checkbox input "false"
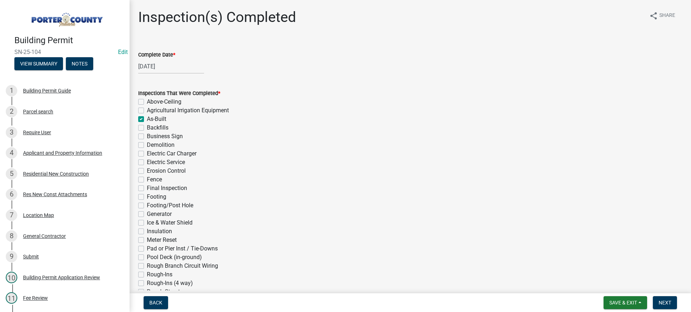
checkbox input "false"
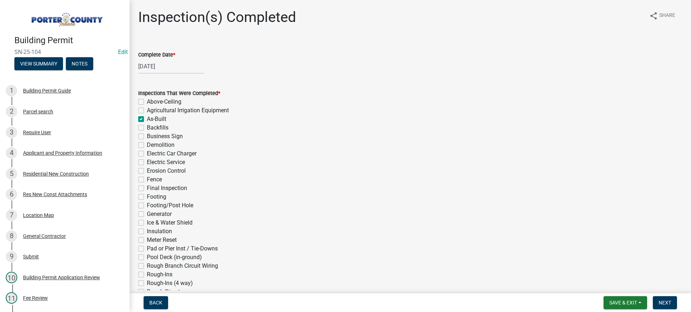
checkbox input "false"
click at [147, 187] on label "Final Inspection" at bounding box center [167, 188] width 40 height 9
click at [147, 187] on input "Final Inspection" at bounding box center [149, 186] width 5 height 5
checkbox input "true"
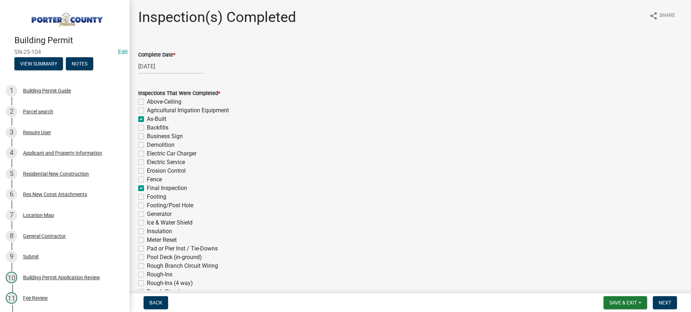
checkbox input "false"
checkbox input "true"
checkbox input "false"
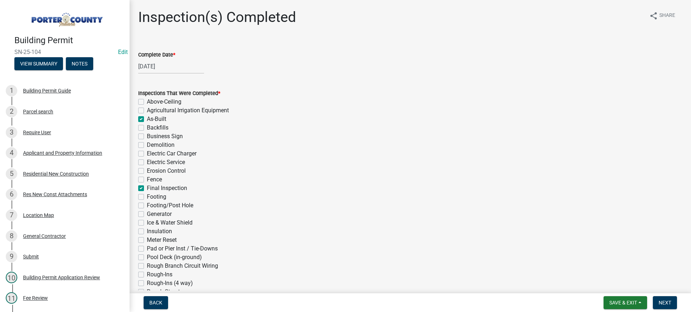
checkbox input "false"
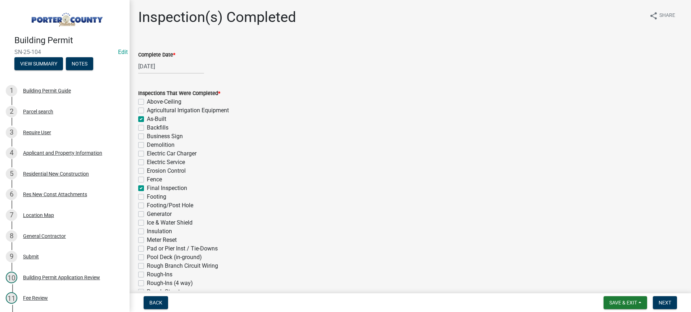
checkbox input "true"
checkbox input "false"
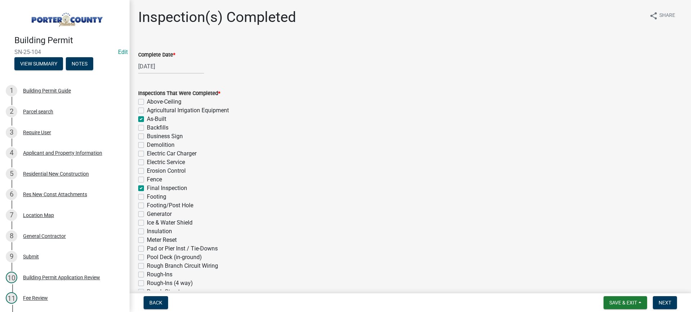
checkbox input "false"
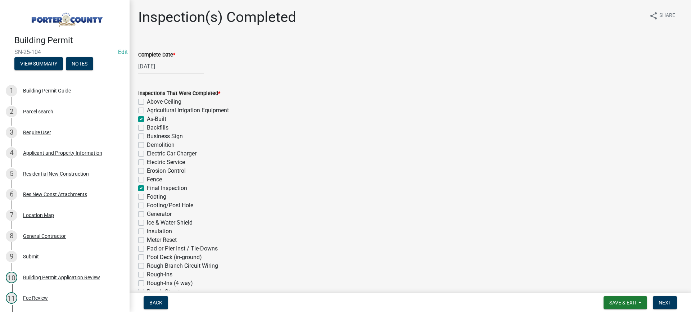
checkbox input "false"
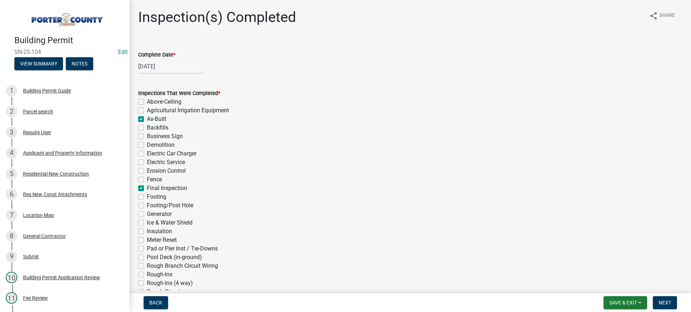
checkbox input "false"
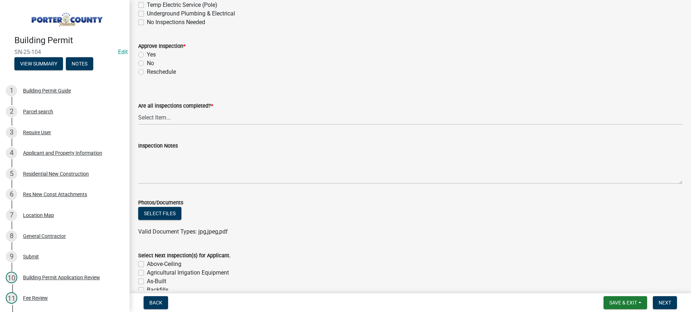
scroll to position [324, 0]
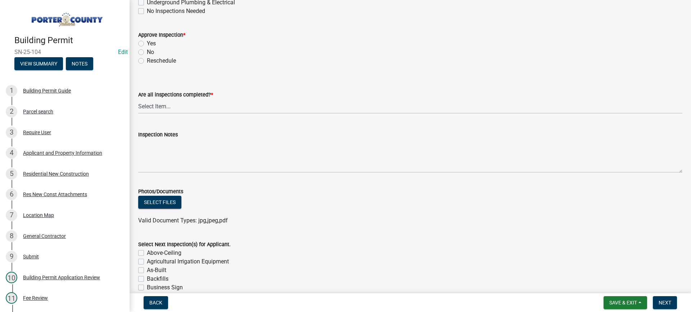
click at [147, 43] on label "Yes" at bounding box center [151, 43] width 9 height 9
click at [147, 43] on input "Yes" at bounding box center [149, 41] width 5 height 5
radio input "true"
click at [181, 110] on select "Select Item... Yes - All Inspections Have Been Completed No - More Inspections …" at bounding box center [410, 106] width 544 height 15
click at [138, 99] on select "Select Item... Yes - All Inspections Have Been Completed No - More Inspections …" at bounding box center [410, 106] width 544 height 15
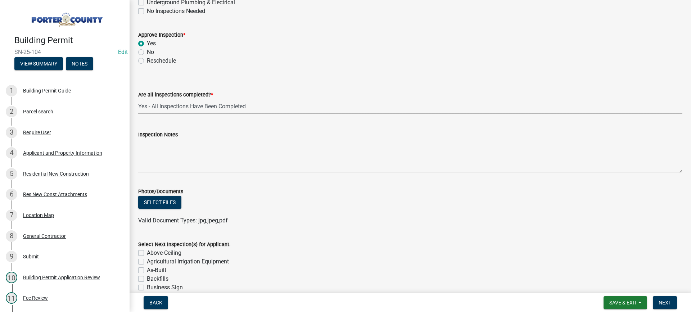
select select "9a8ccc90-dcd1-4d2c-ac64-5460e8d85408"
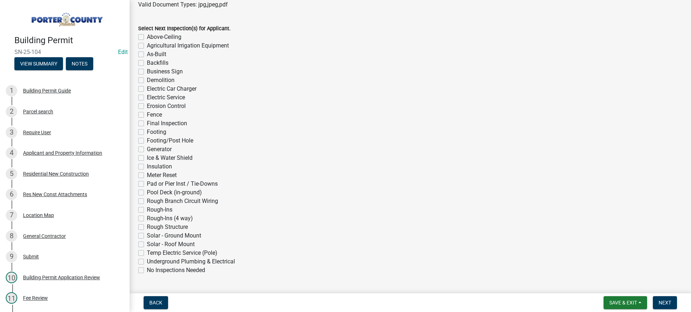
scroll to position [559, 0]
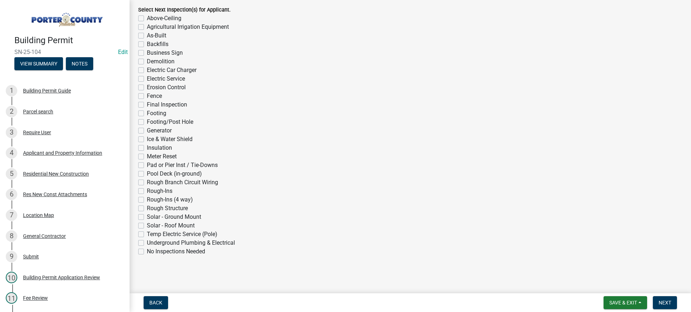
drag, startPoint x: 142, startPoint y: 251, endPoint x: 158, endPoint y: 252, distance: 16.2
click at [147, 251] on label "No Inspections Needed" at bounding box center [176, 251] width 58 height 9
click at [147, 251] on input "No Inspections Needed" at bounding box center [149, 249] width 5 height 5
checkbox input "true"
checkbox input "false"
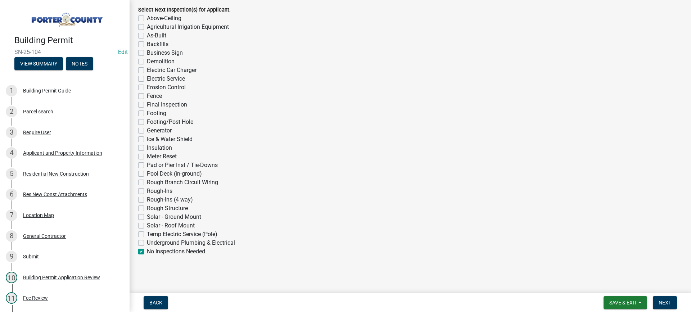
checkbox input "false"
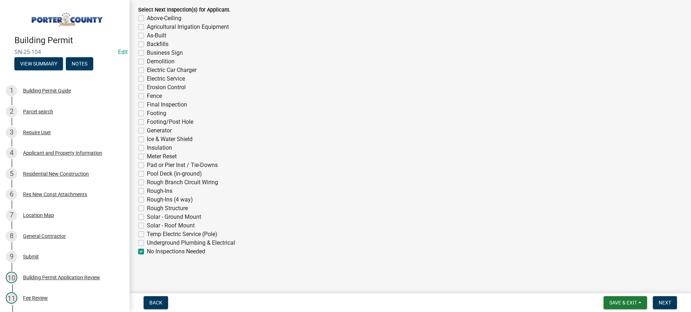
checkbox input "false"
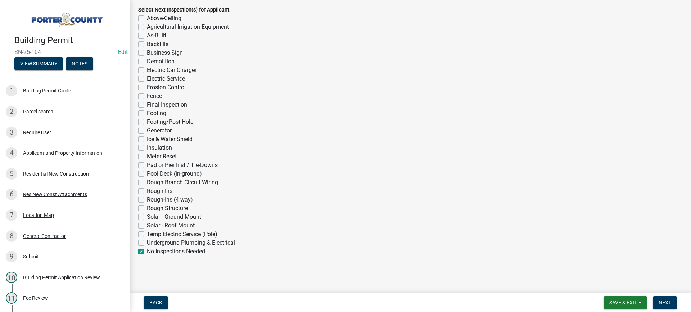
checkbox input "false"
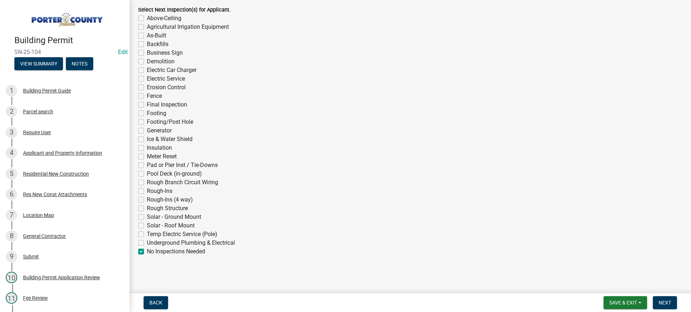
checkbox input "false"
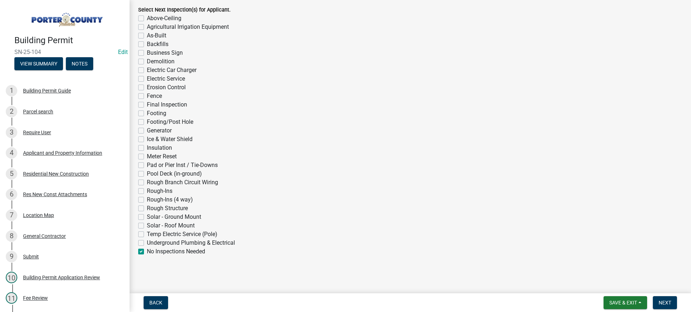
checkbox input "false"
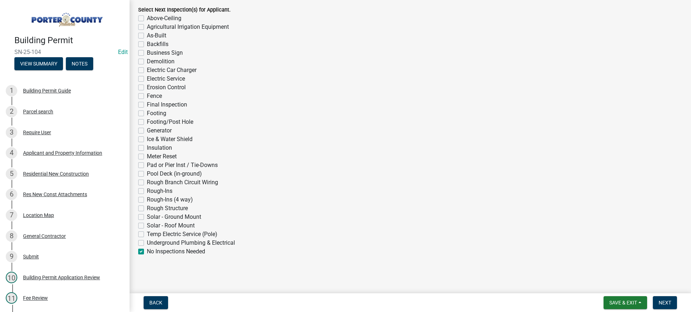
checkbox input "false"
checkbox input "true"
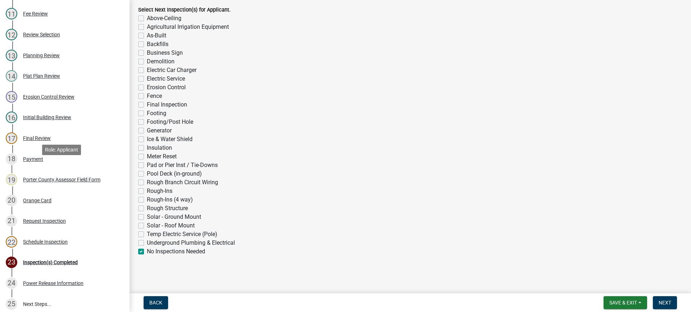
scroll to position [288, 0]
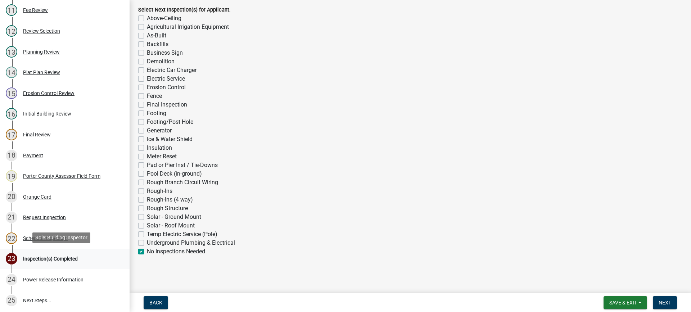
click at [33, 259] on div "Inspection(s) Completed" at bounding box center [50, 258] width 55 height 5
click at [33, 257] on div "Inspection(s) Completed" at bounding box center [50, 258] width 55 height 5
click at [669, 304] on span "Next" at bounding box center [665, 303] width 13 height 6
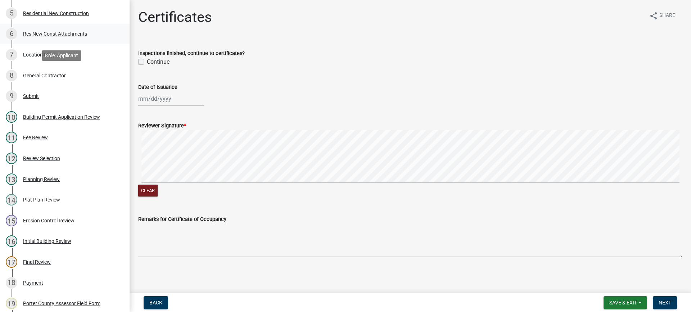
scroll to position [32, 0]
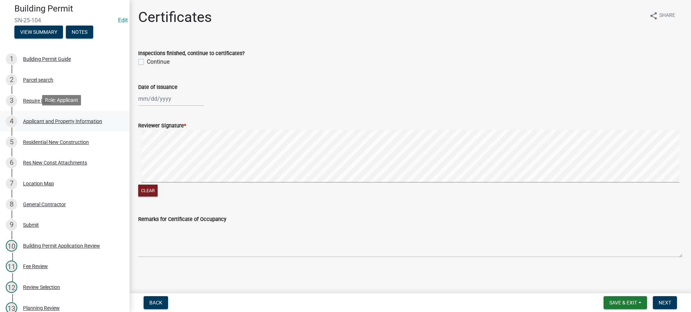
click at [50, 119] on div "Applicant and Property Information" at bounding box center [62, 121] width 79 height 5
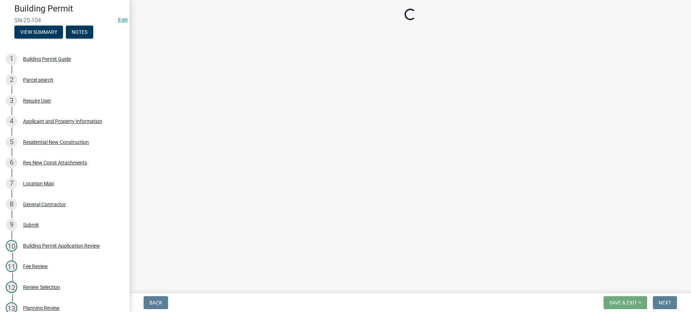
select select "eebc071e-620a-4db8-83e9-cb6b194c67e9"
select select "1496f93b-ddd0-4852-8a2e-456fea7c9be3"
select select "e2d1b1d7-ccc9-456b-9e96-e16306515997"
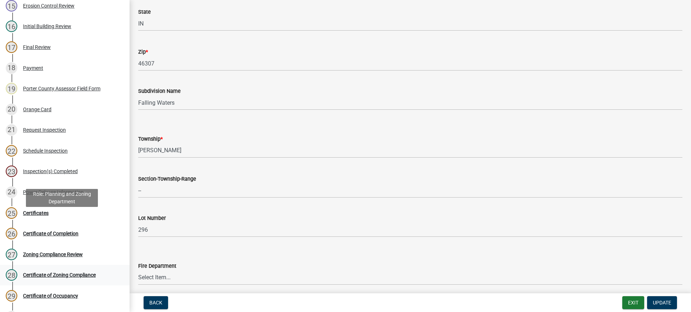
scroll to position [428, 0]
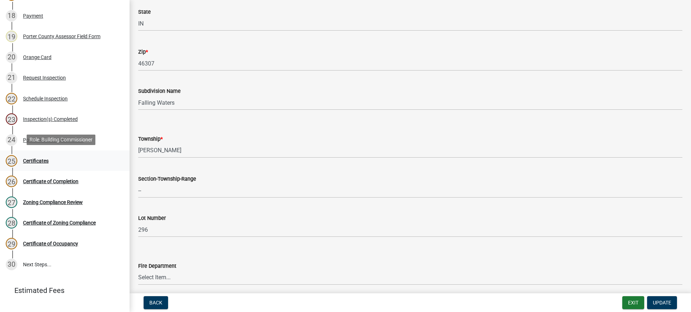
click at [37, 160] on div "Certificates" at bounding box center [36, 160] width 26 height 5
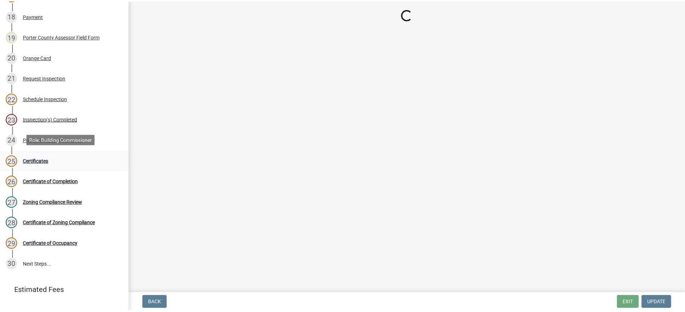
scroll to position [0, 0]
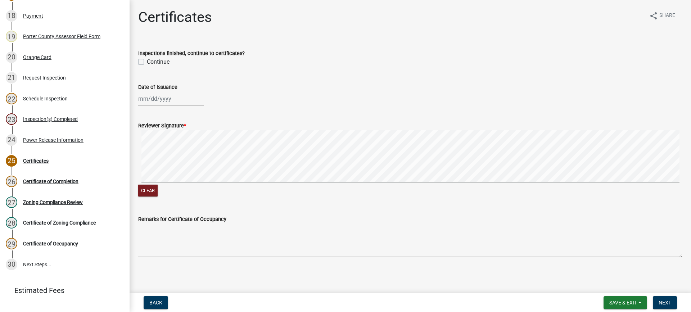
click at [147, 62] on label "Continue" at bounding box center [158, 62] width 23 height 9
click at [147, 62] on input "Continue" at bounding box center [149, 60] width 5 height 5
checkbox input "true"
click at [155, 100] on div at bounding box center [171, 98] width 66 height 15
select select "9"
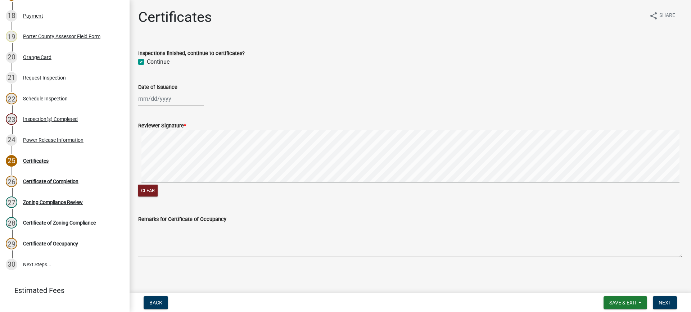
select select "2025"
click at [144, 171] on div "22" at bounding box center [146, 172] width 12 height 12
type input "[DATE]"
click at [667, 302] on span "Next" at bounding box center [665, 303] width 13 height 6
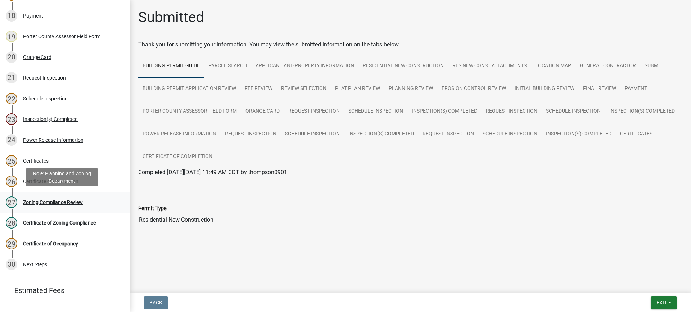
click at [68, 202] on div "Zoning Compliance Review" at bounding box center [53, 202] width 60 height 5
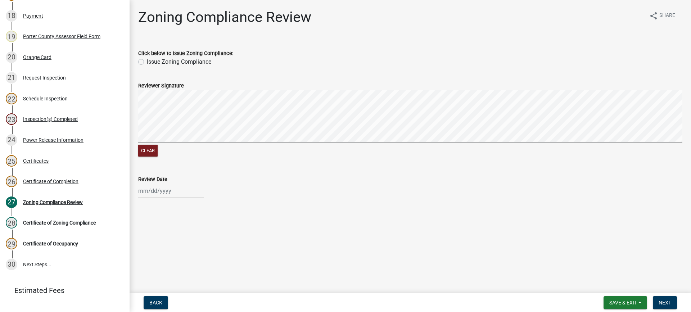
click at [147, 63] on label "Issue Zoning Compliance" at bounding box center [179, 62] width 64 height 9
click at [147, 62] on input "Issue Zoning Compliance" at bounding box center [149, 60] width 5 height 5
radio input "true"
click at [160, 191] on div at bounding box center [171, 191] width 66 height 15
select select "9"
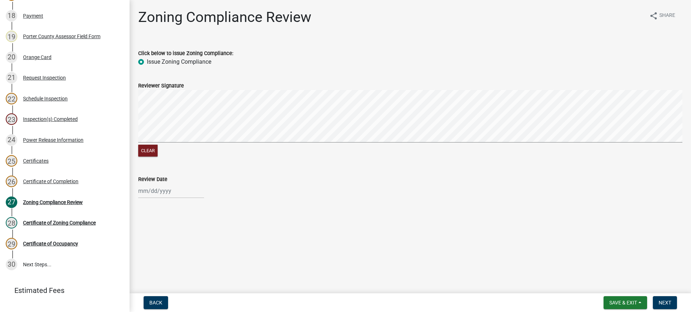
select select "2025"
click at [145, 153] on div "22" at bounding box center [146, 153] width 12 height 12
type input "[DATE]"
click at [661, 304] on span "Next" at bounding box center [665, 303] width 13 height 6
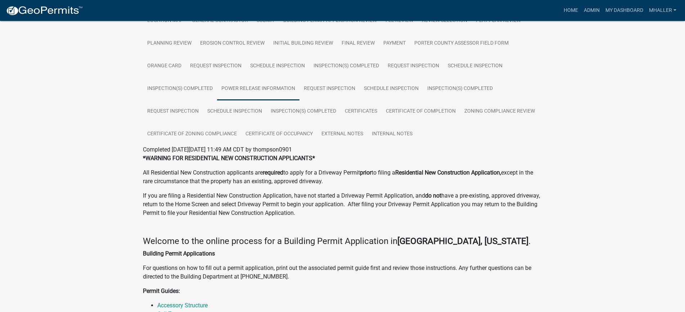
scroll to position [180, 0]
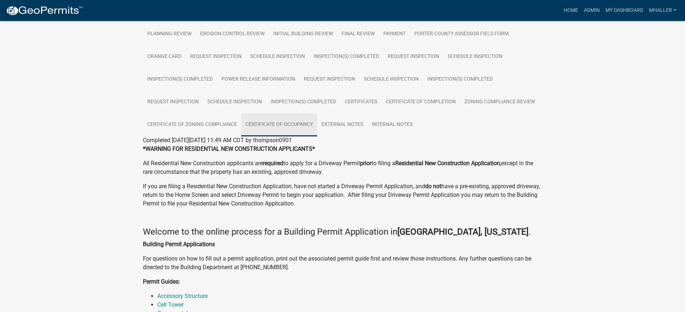
click at [283, 124] on link "Certificate of Occupancy" at bounding box center [279, 124] width 76 height 23
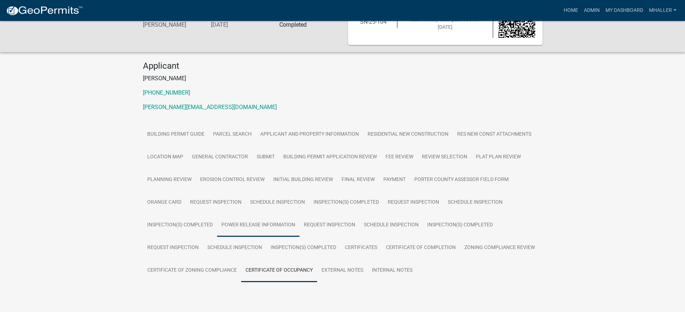
scroll to position [51, 0]
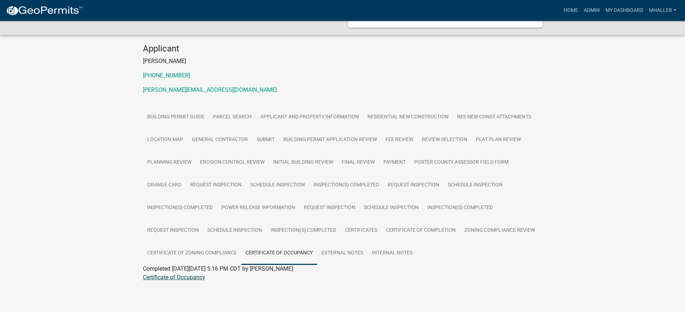
click at [185, 277] on link "Certificate of Occupancy" at bounding box center [174, 277] width 62 height 7
